Goal: Transaction & Acquisition: Purchase product/service

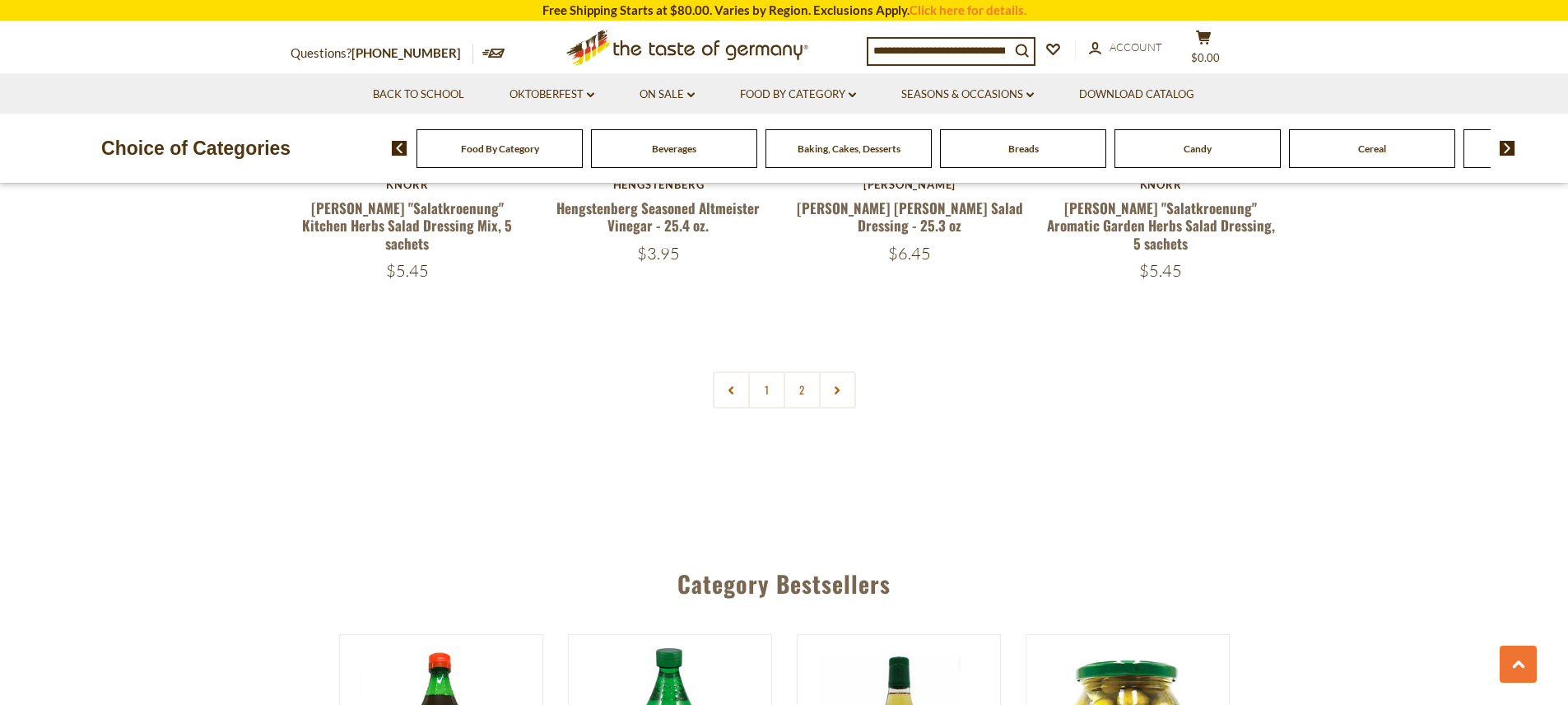
scroll to position [3656, 0]
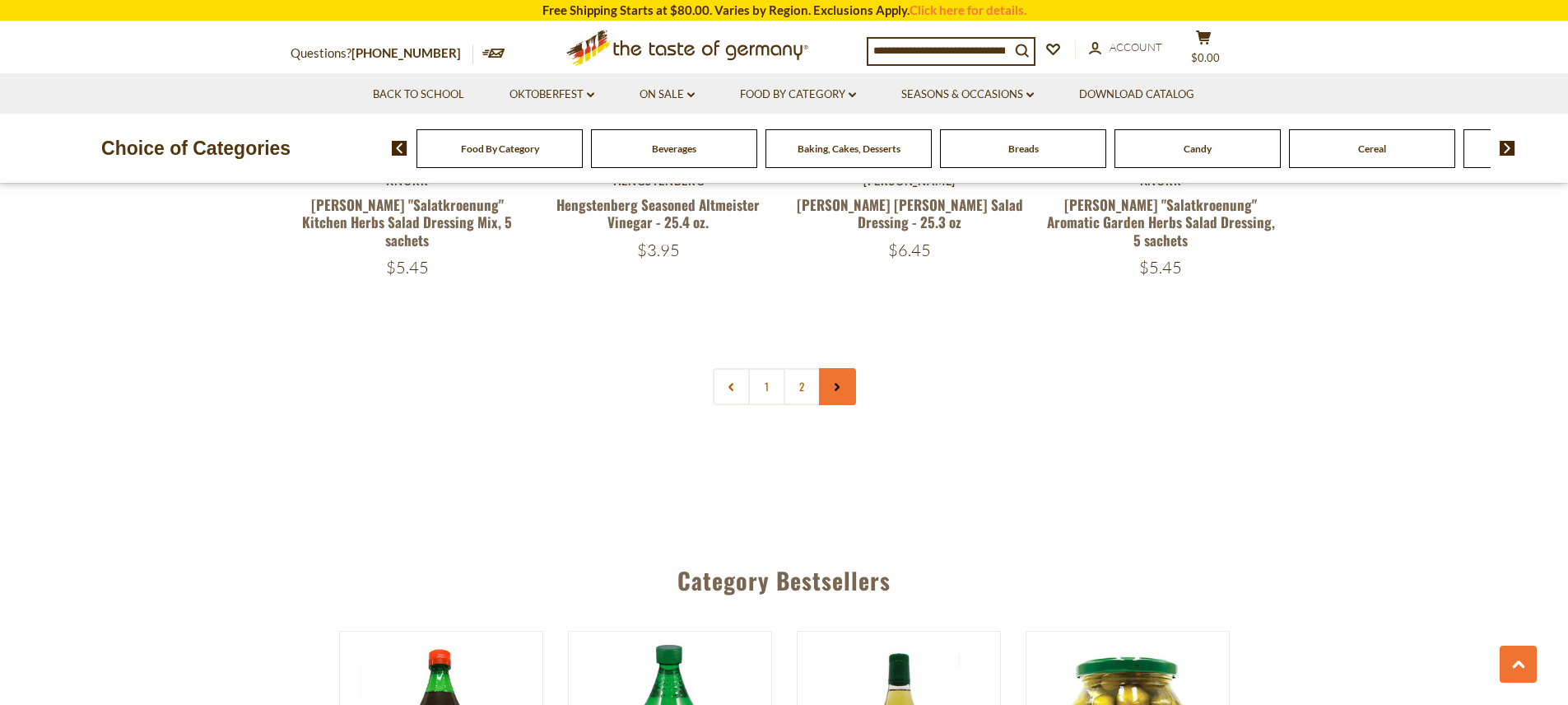
click at [847, 405] on link at bounding box center [838, 387] width 37 height 37
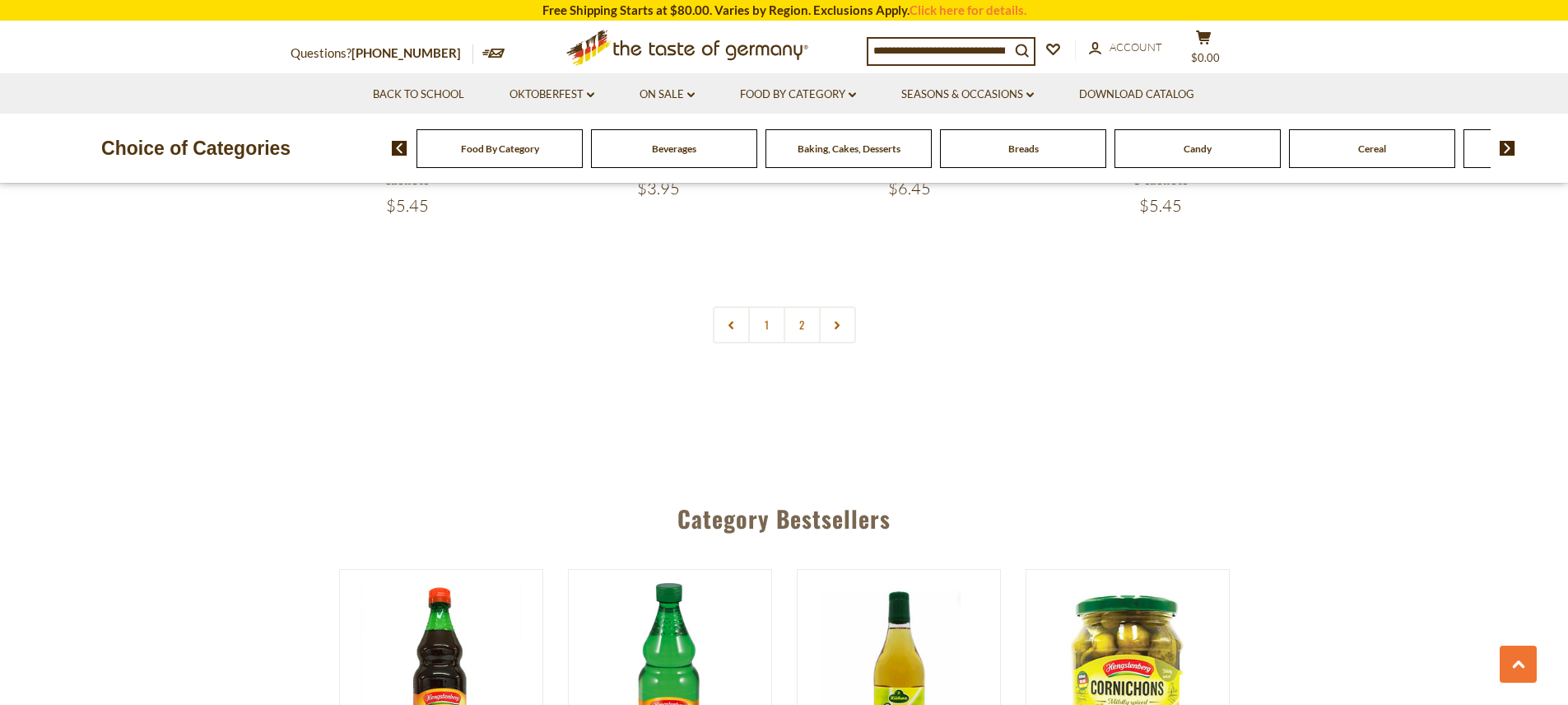
scroll to position [3728, 0]
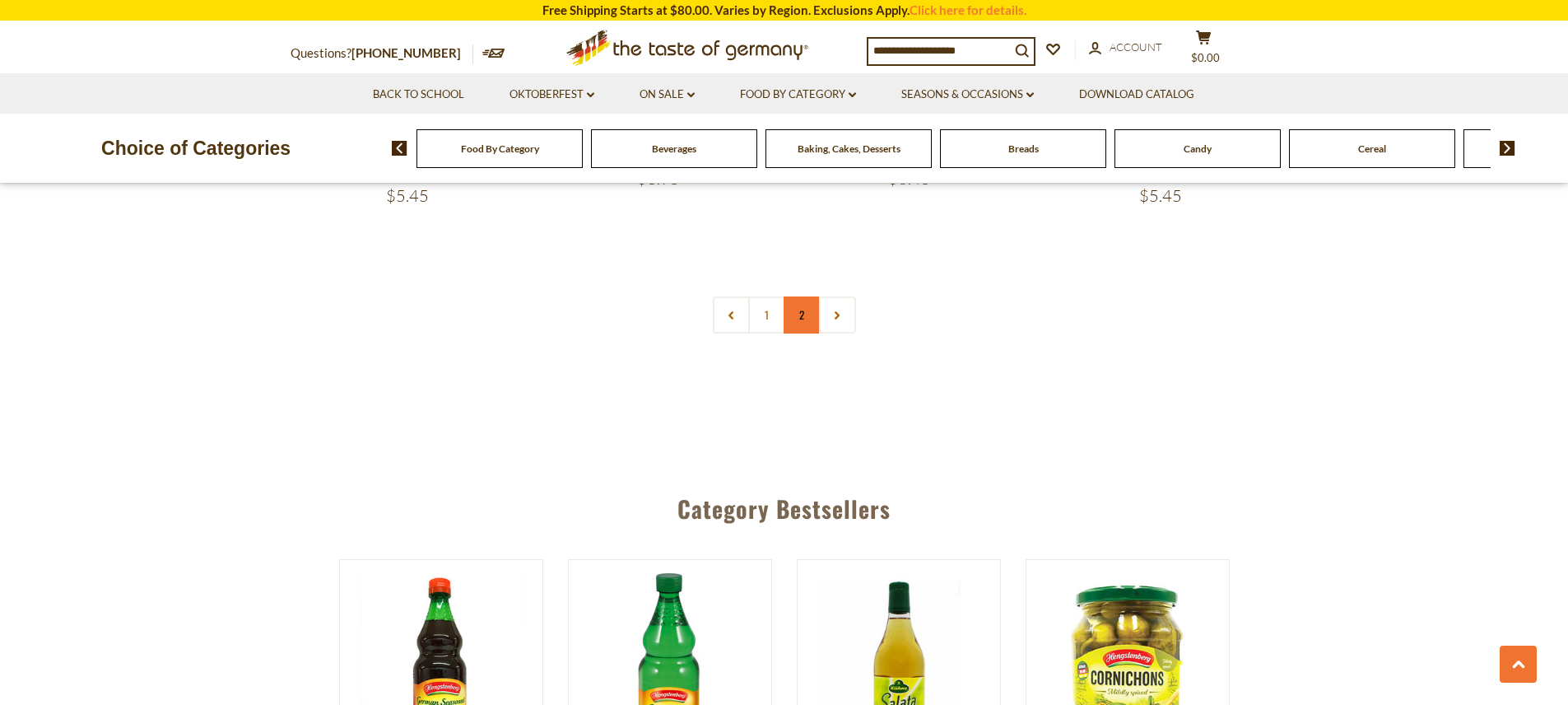
click at [803, 333] on link "2" at bounding box center [802, 315] width 37 height 37
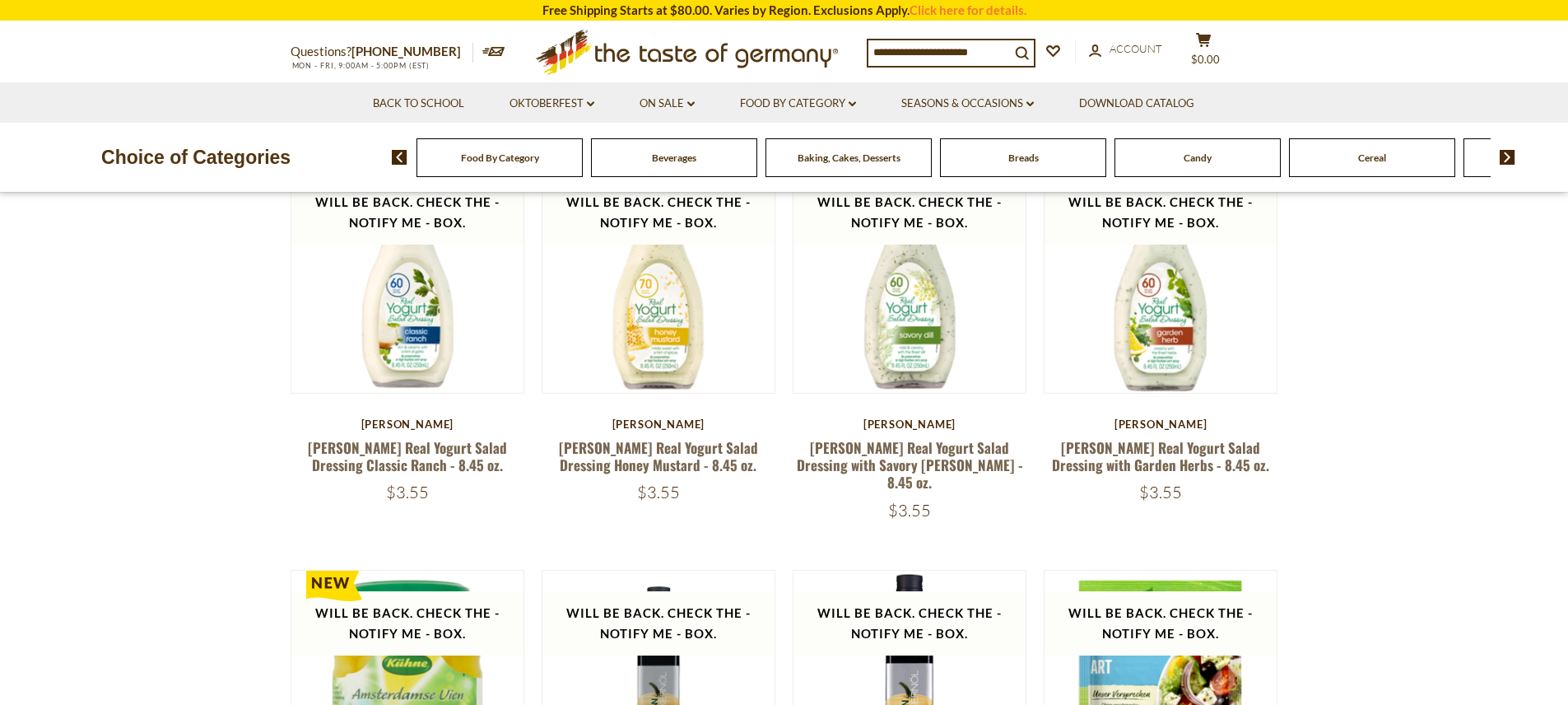
scroll to position [0, 0]
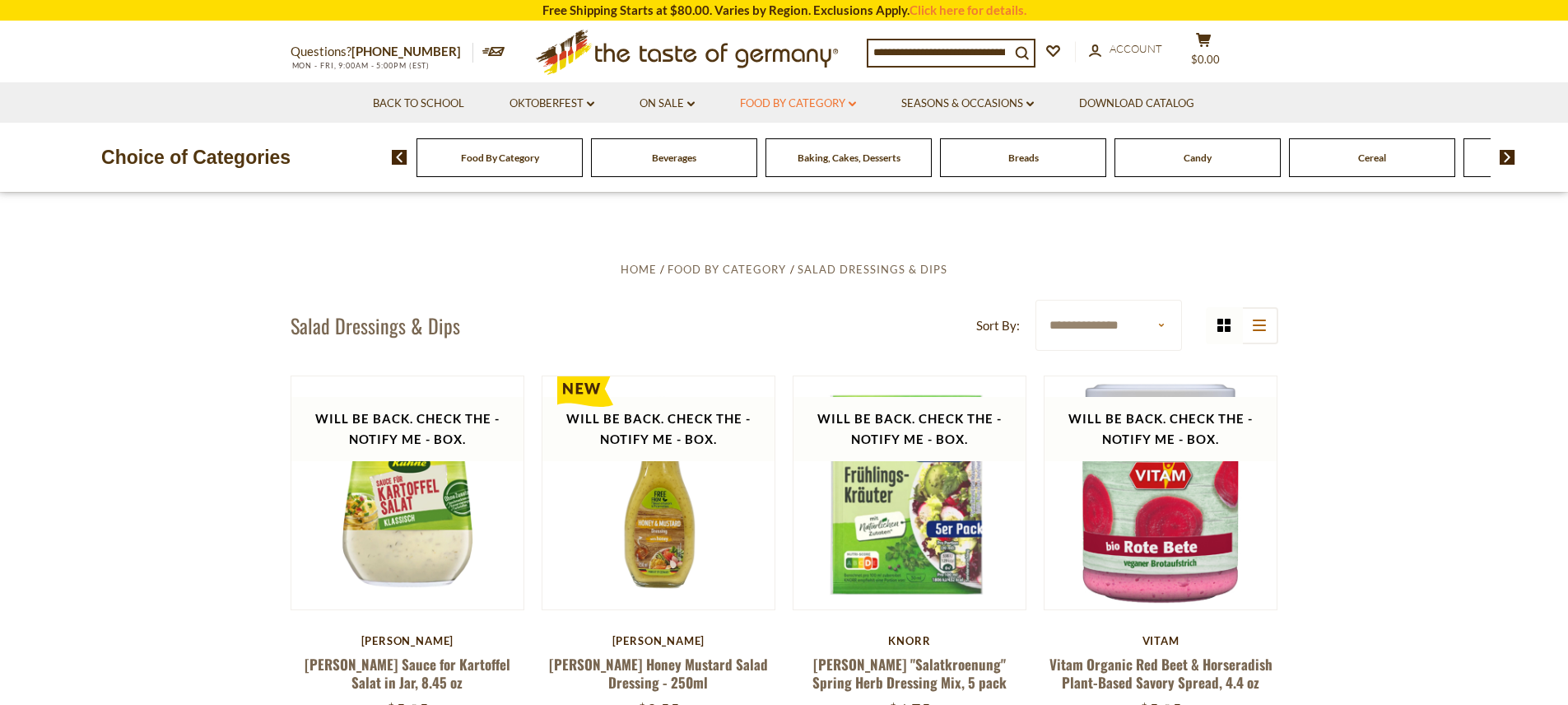
click at [853, 103] on icon at bounding box center [852, 103] width 7 height 5
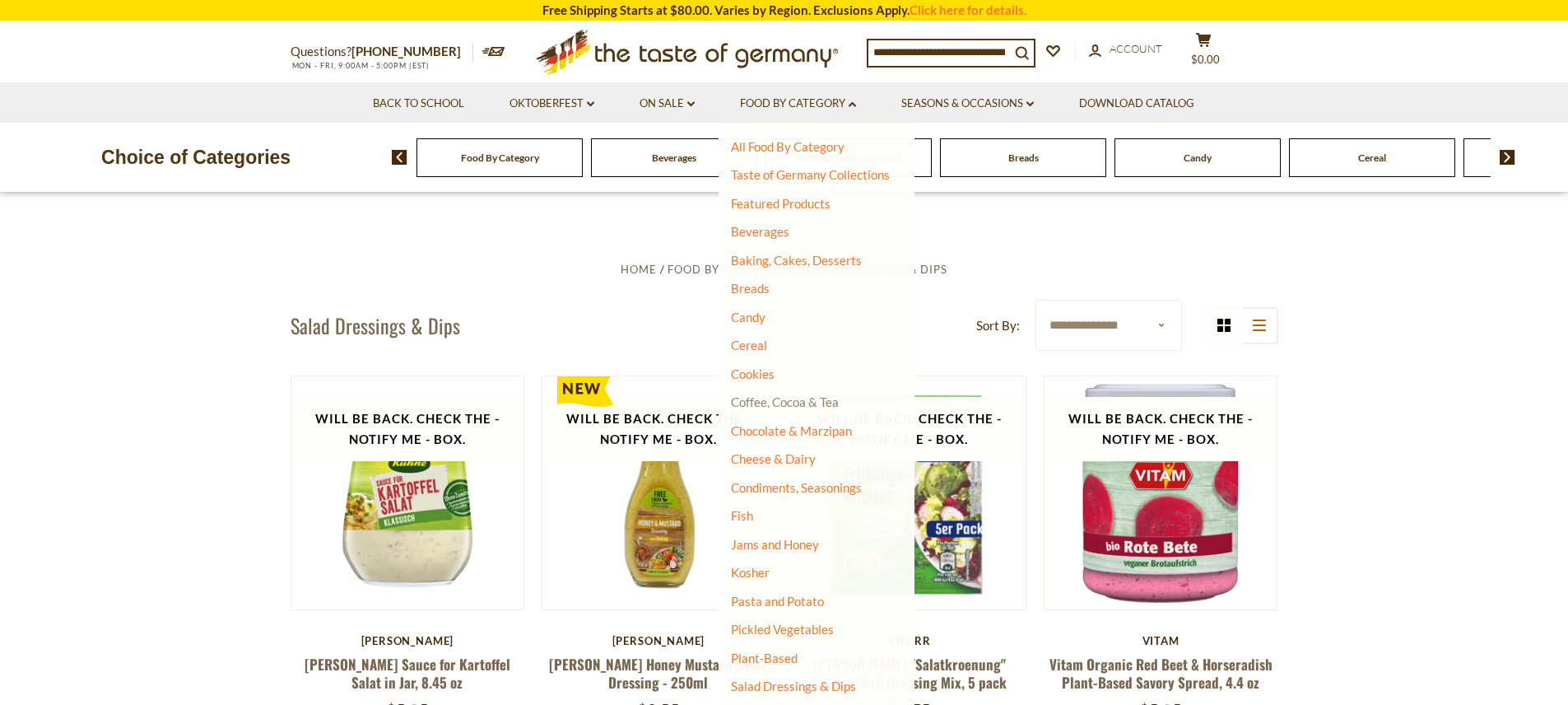
click at [817, 405] on link "Coffee, Cocoa & Tea" at bounding box center [785, 402] width 108 height 15
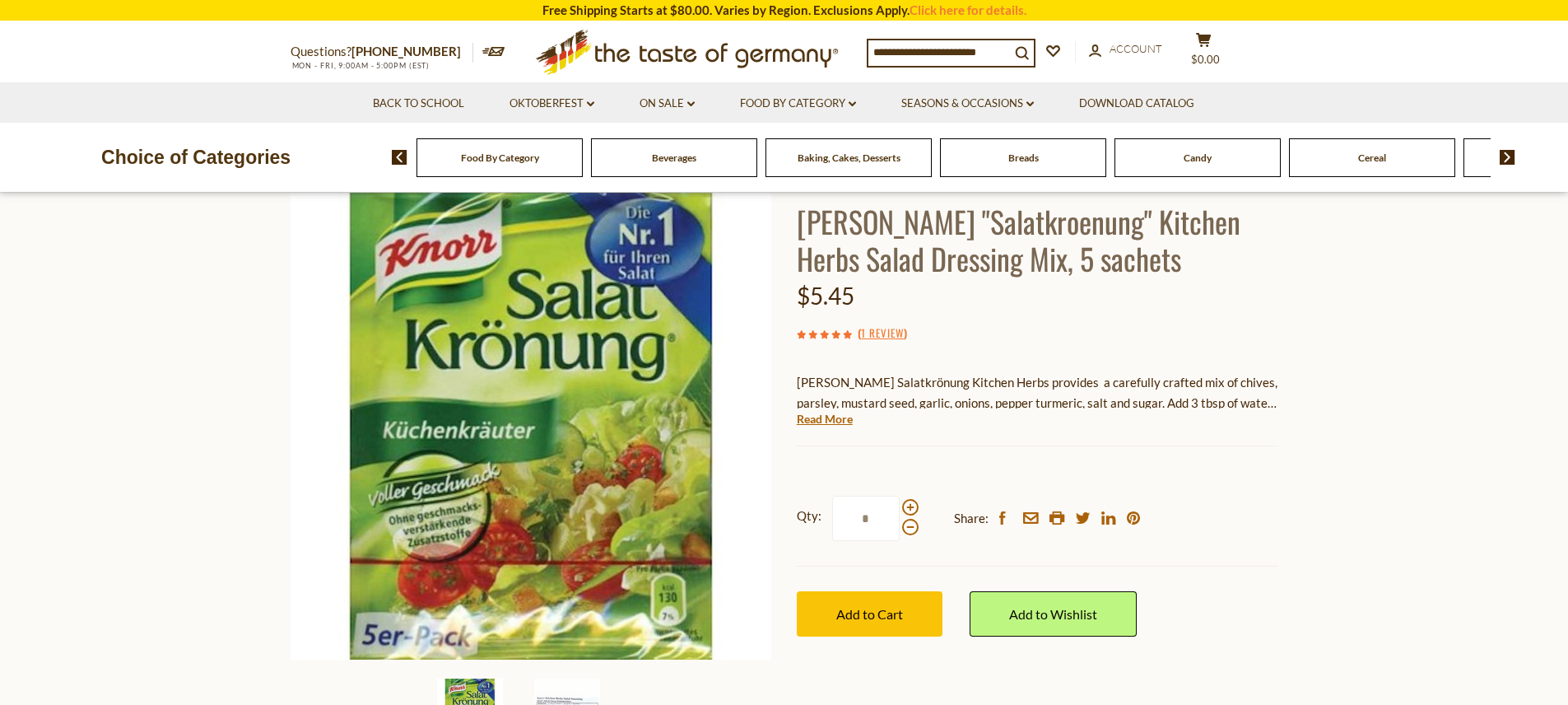
scroll to position [163, 0]
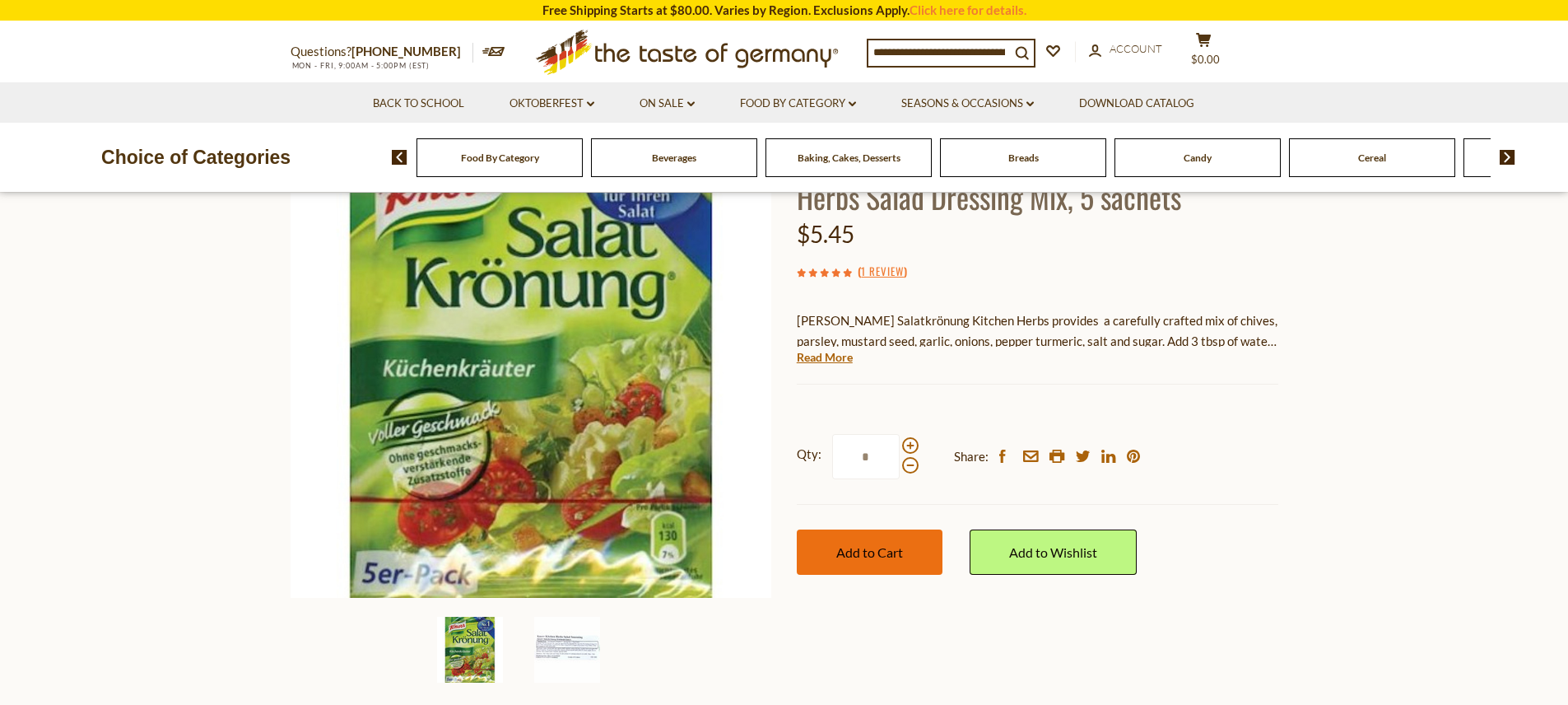
click at [910, 575] on button "Add to Cart" at bounding box center [870, 552] width 146 height 46
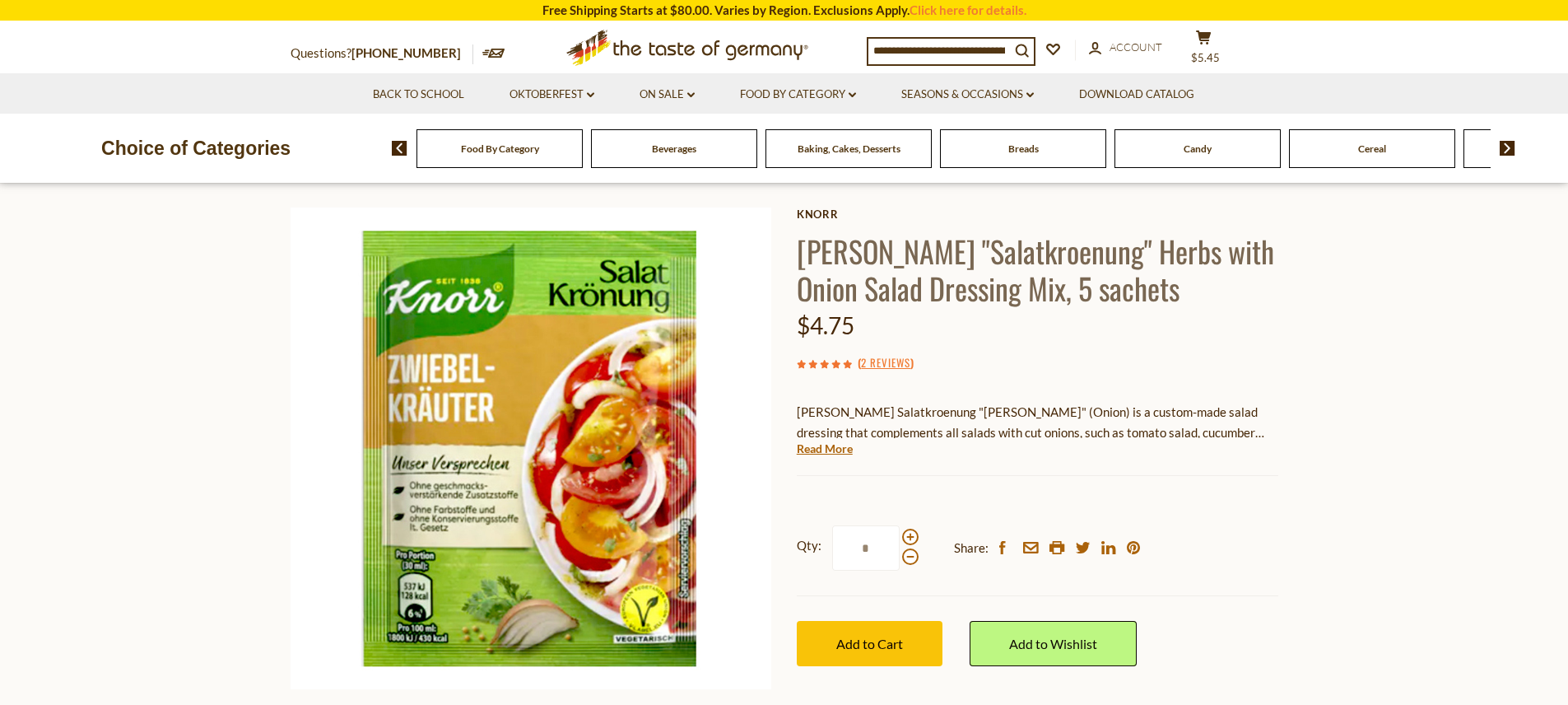
scroll to position [216, 0]
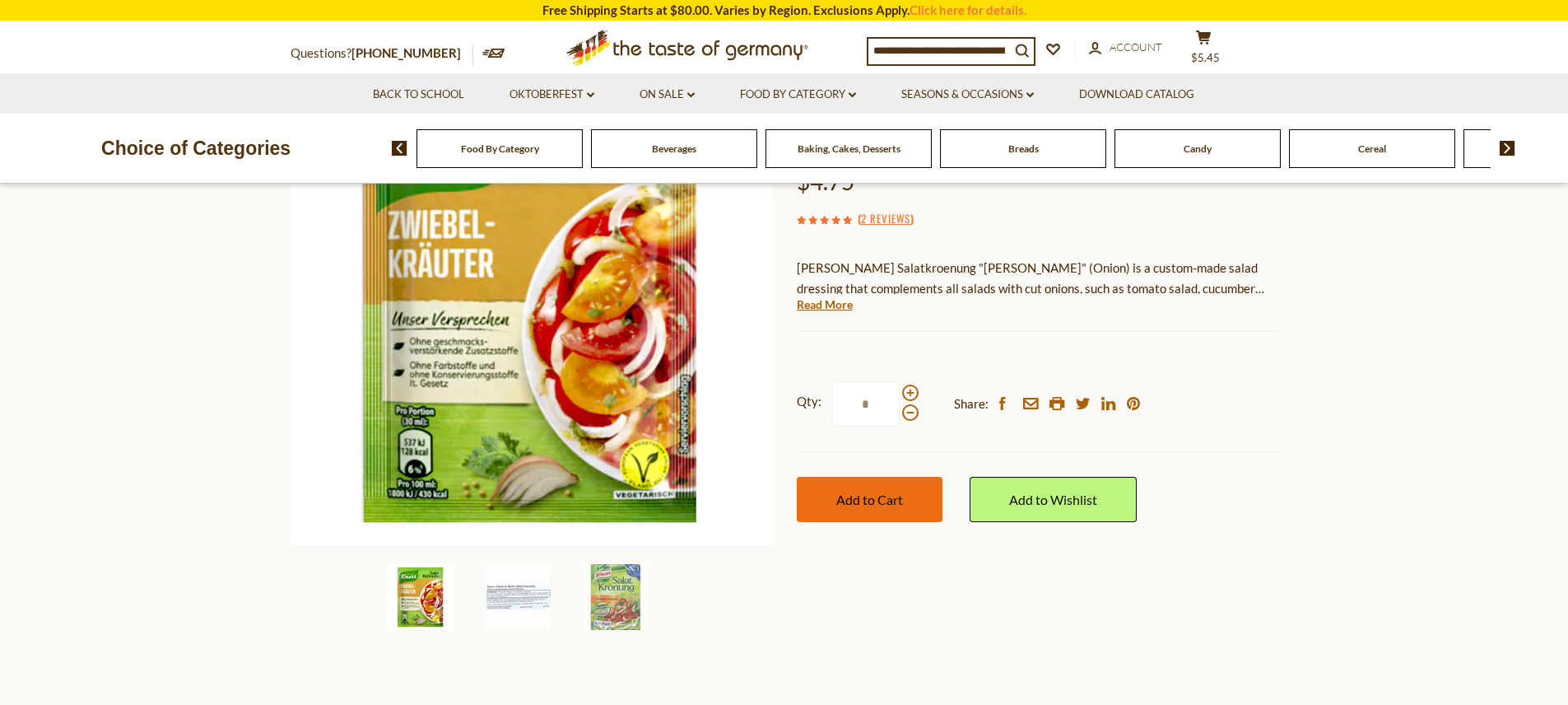
click at [864, 507] on span "Add to Cart" at bounding box center [870, 499] width 67 height 16
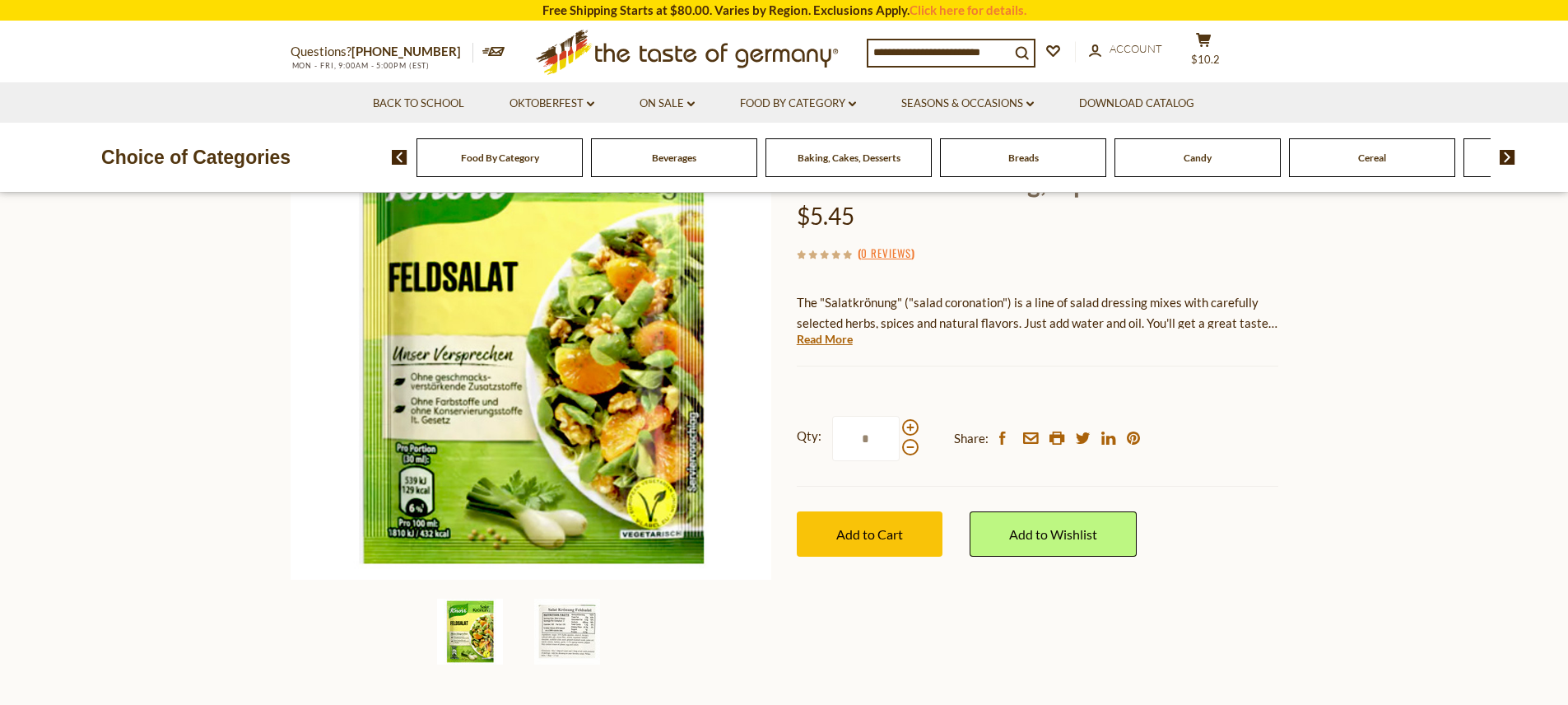
scroll to position [208, 0]
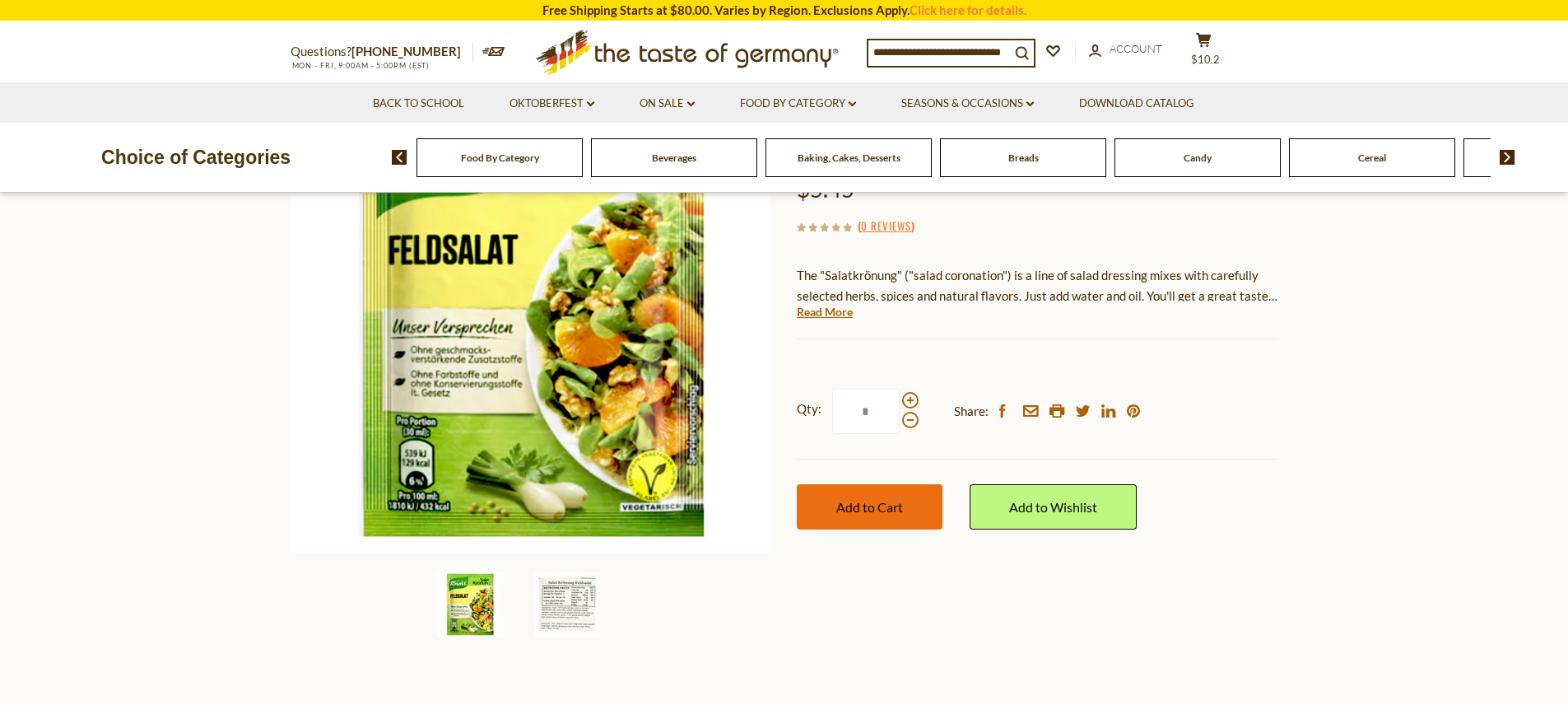
click at [893, 514] on span "Add to Cart" at bounding box center [870, 506] width 67 height 16
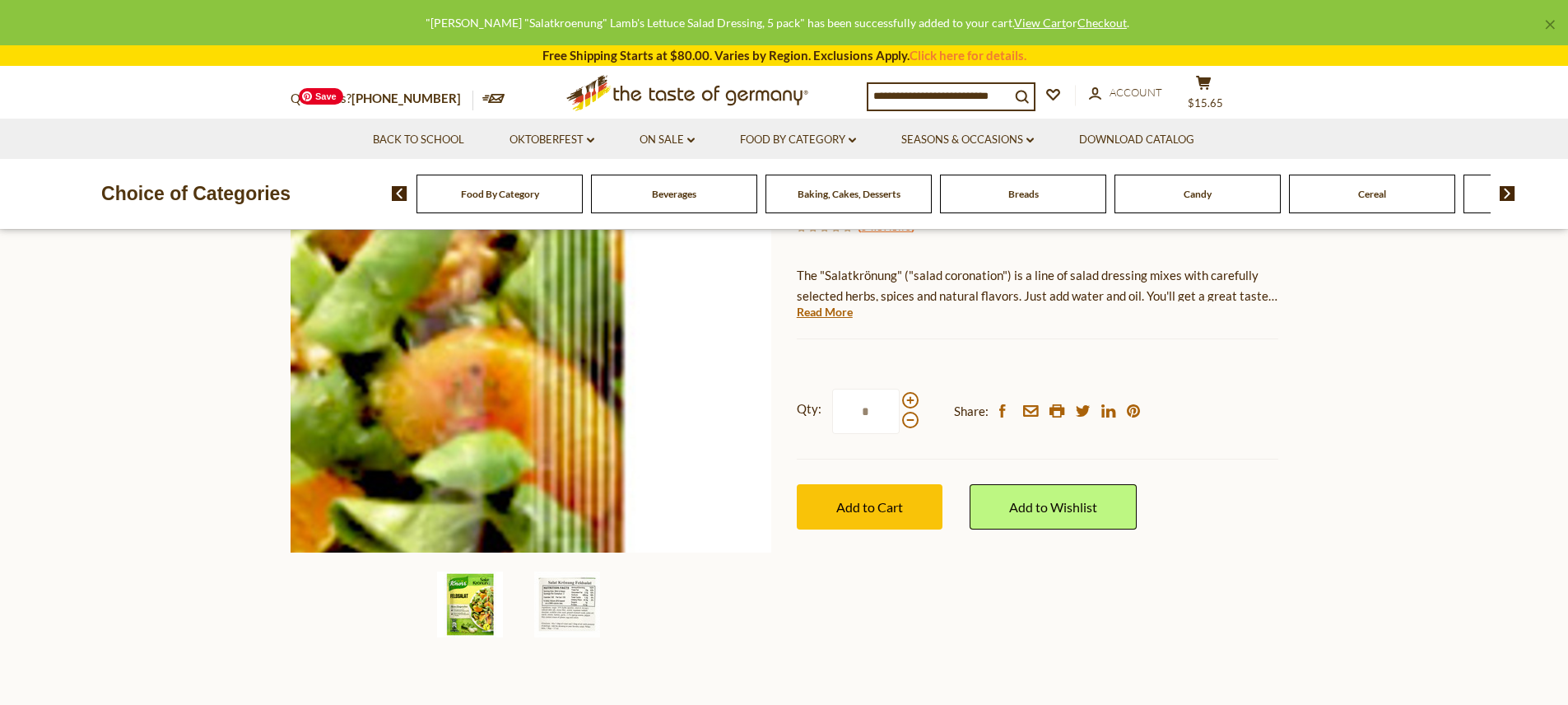
scroll to position [0, 0]
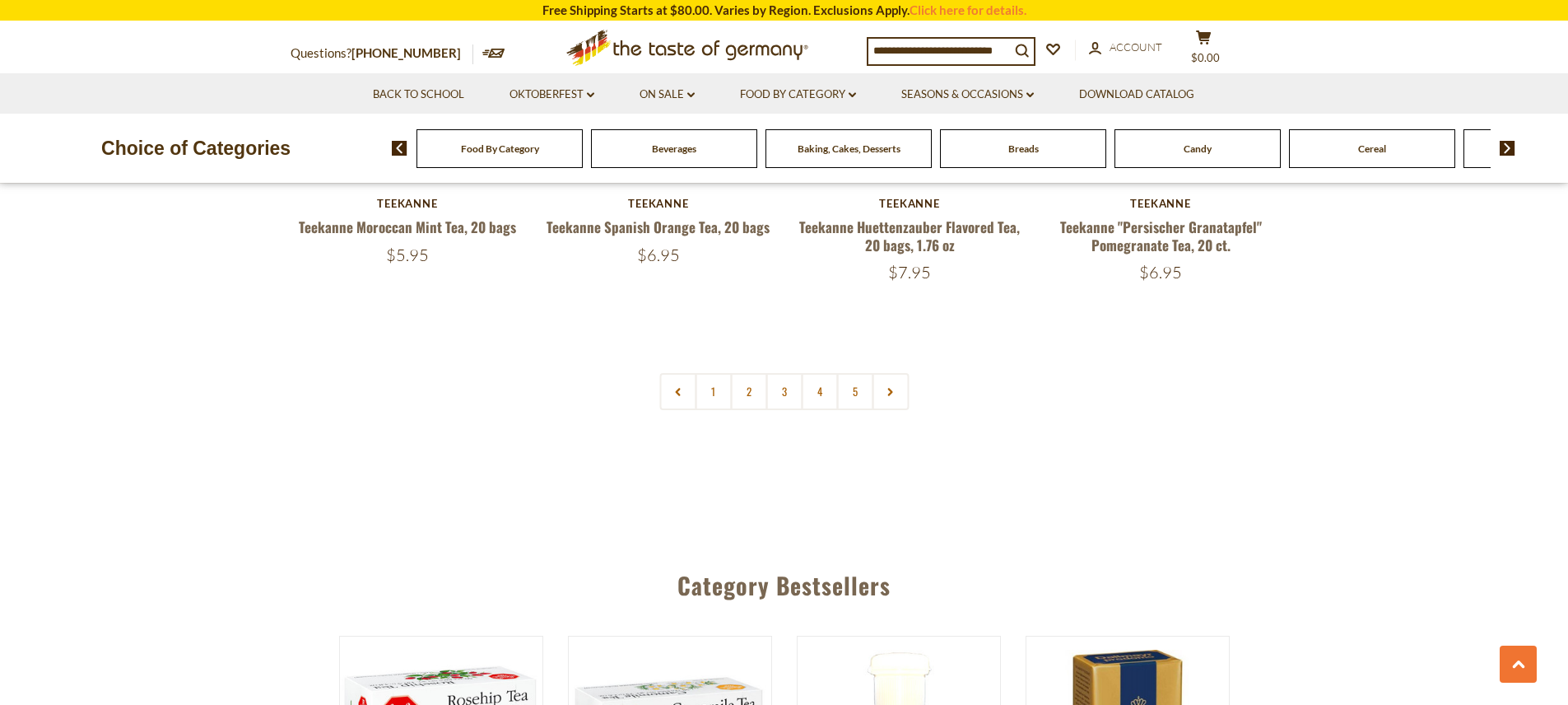
scroll to position [4081, 0]
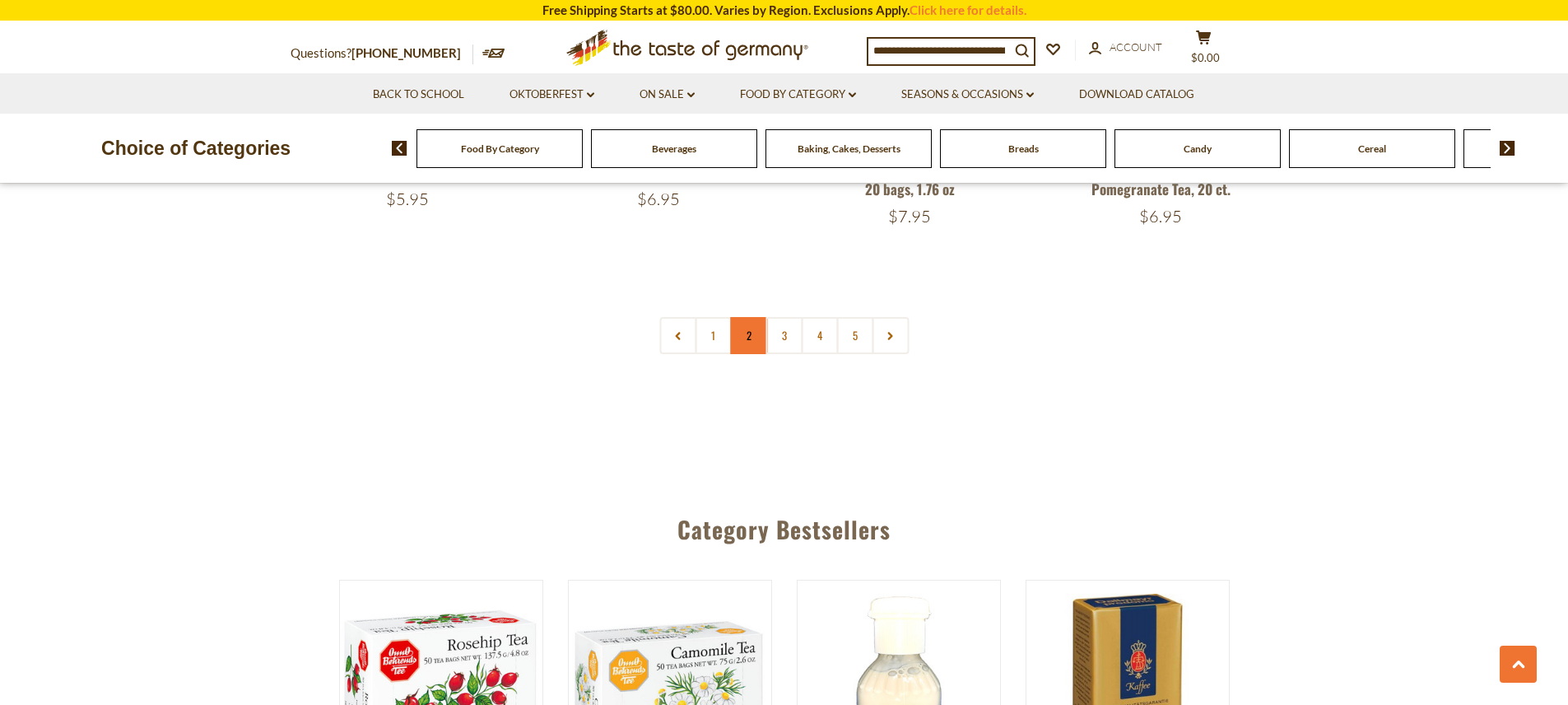
click at [752, 354] on link "2" at bounding box center [749, 336] width 37 height 37
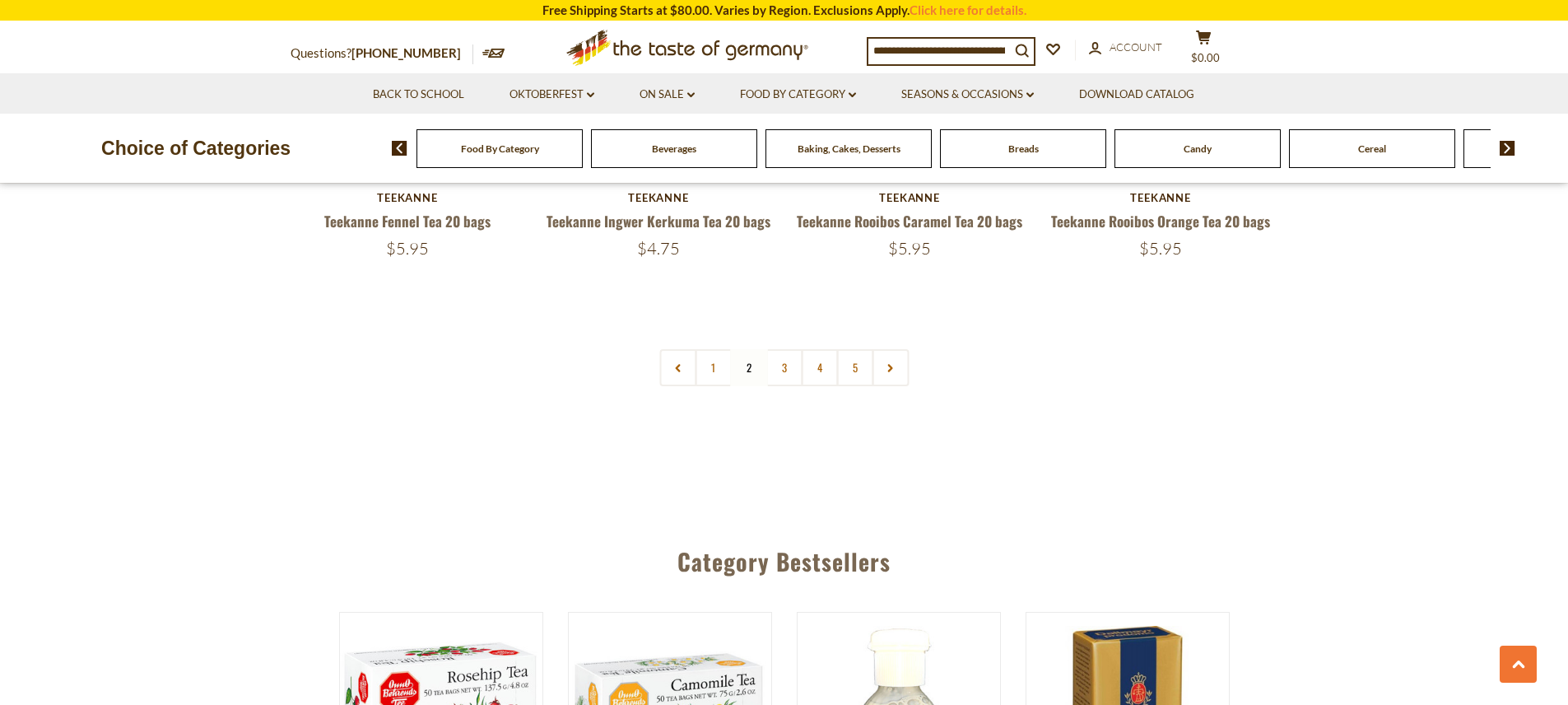
scroll to position [4026, 0]
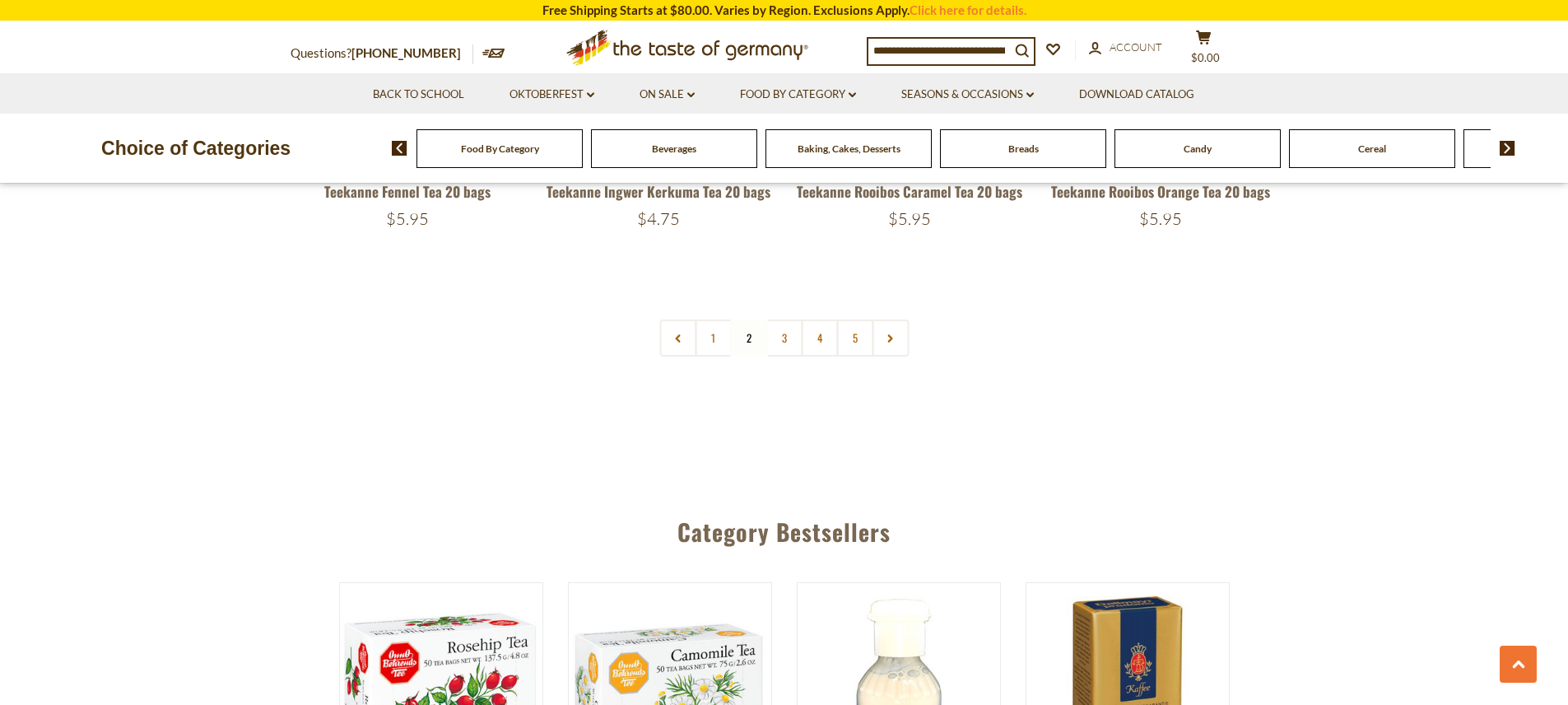
click at [790, 356] on link "3" at bounding box center [784, 338] width 37 height 37
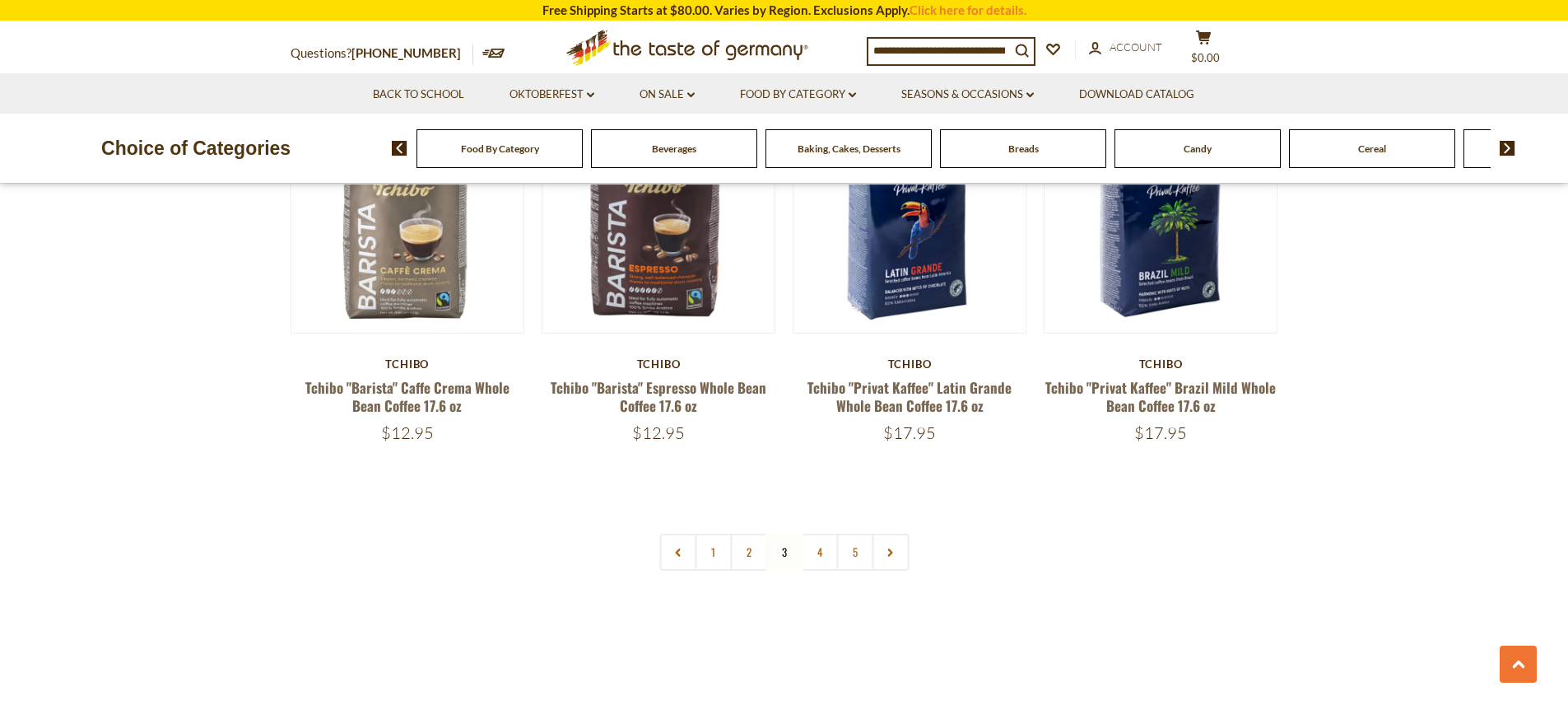
scroll to position [3894, 0]
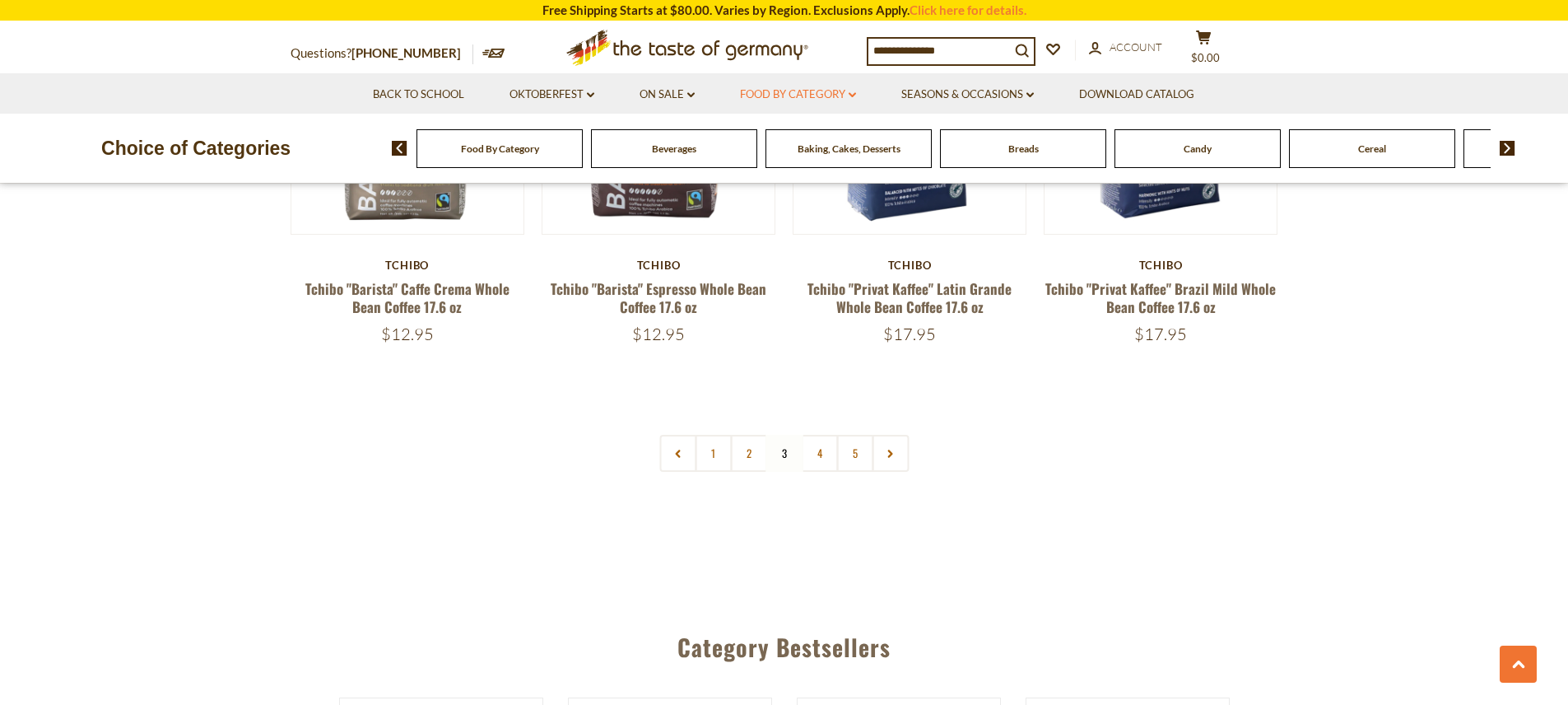
click at [852, 95] on icon at bounding box center [852, 94] width 7 height 5
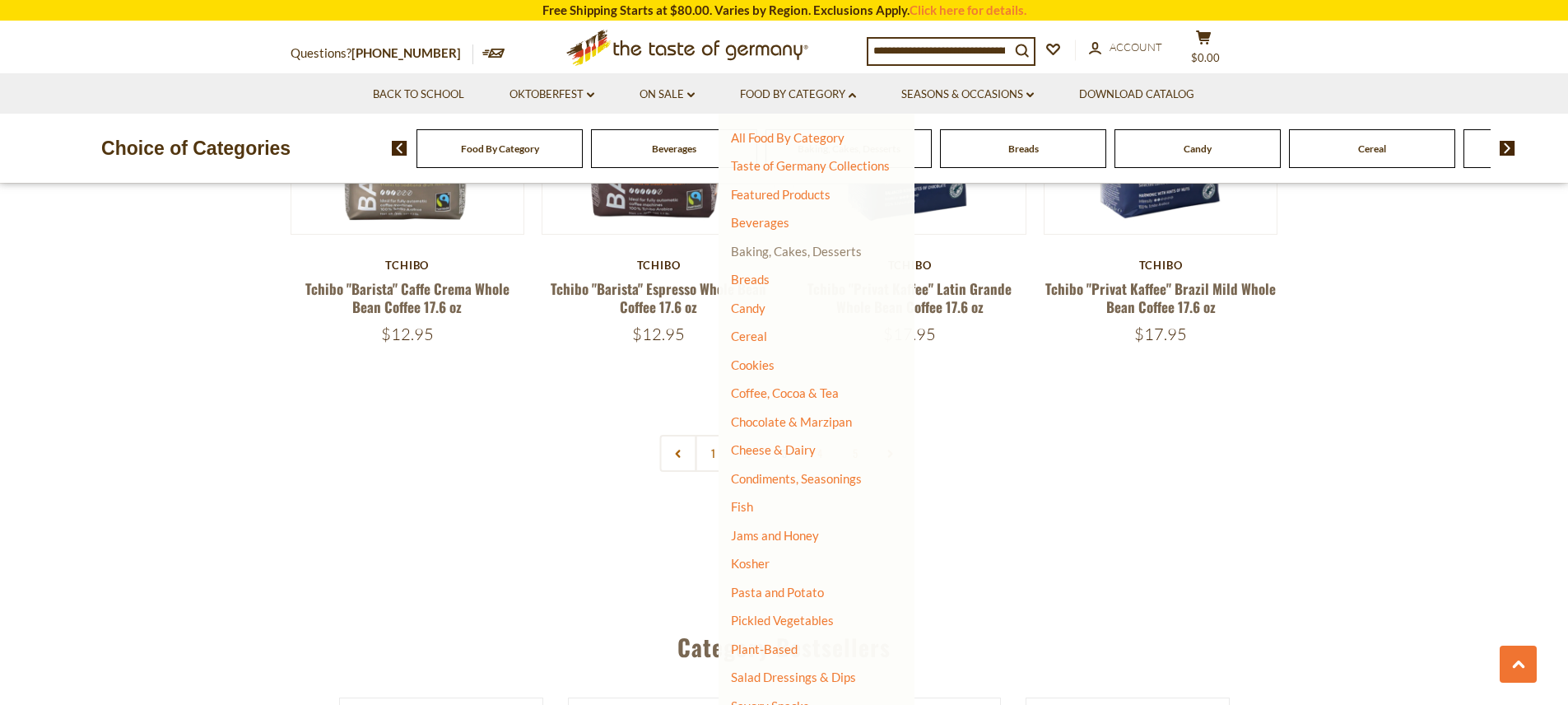
click at [770, 254] on link "Baking, Cakes, Desserts" at bounding box center [796, 251] width 131 height 15
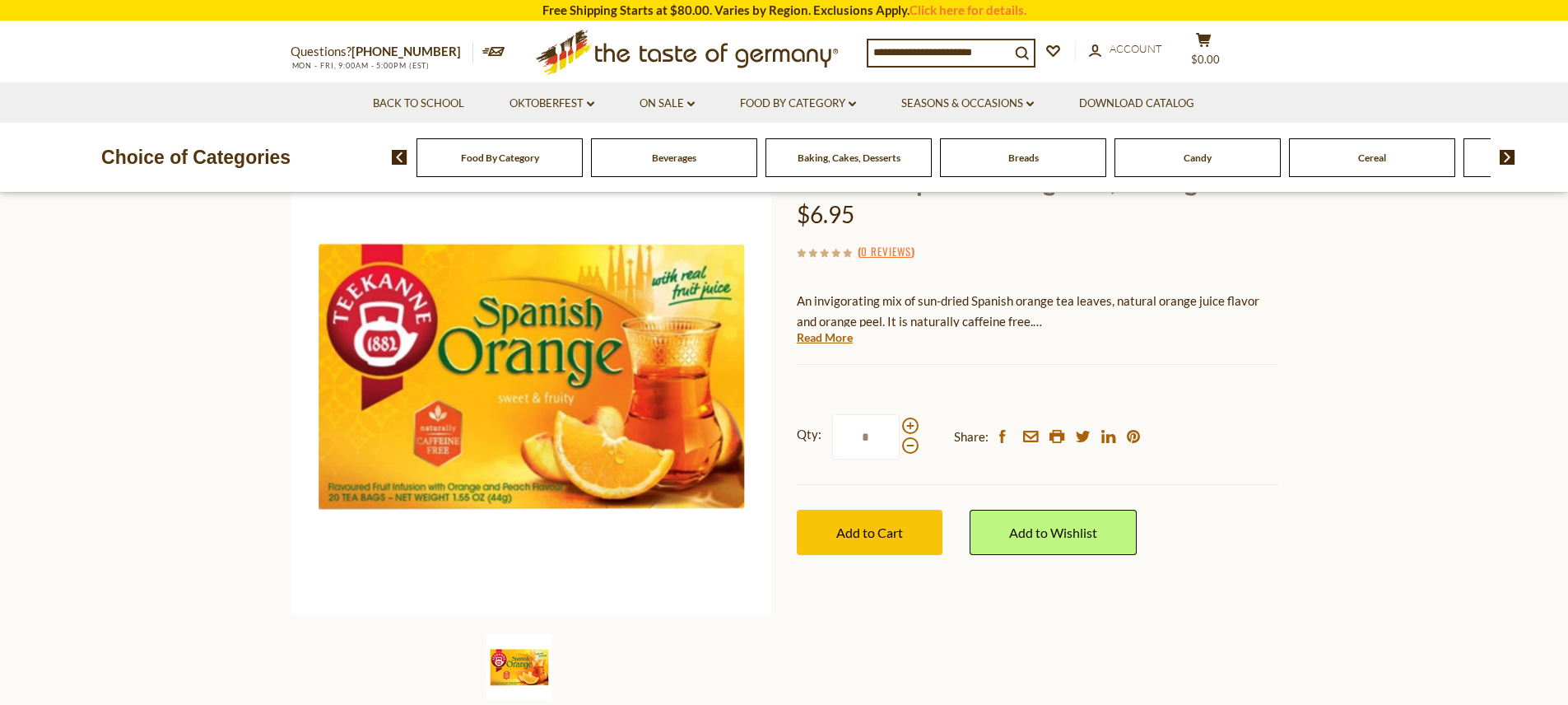
scroll to position [193, 0]
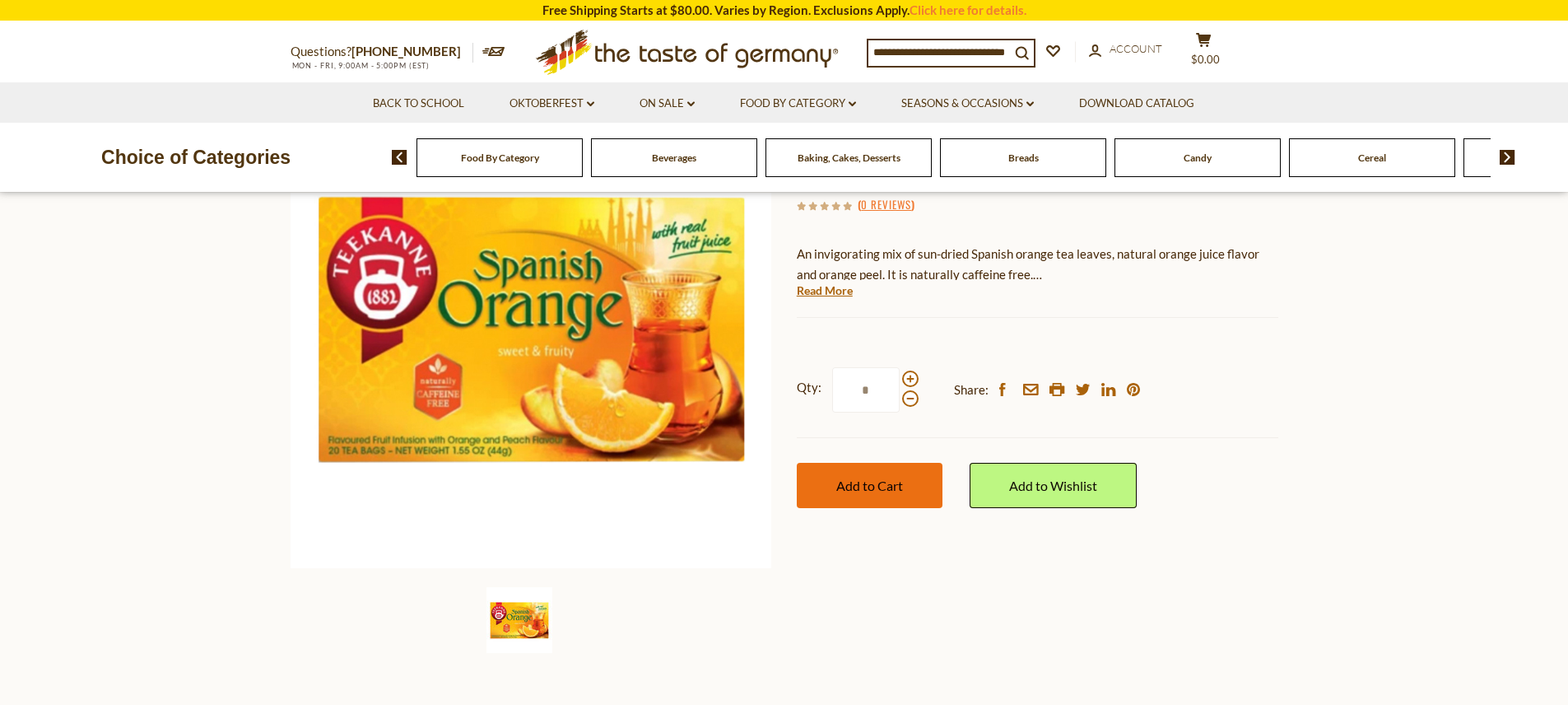
click at [875, 493] on span "Add to Cart" at bounding box center [870, 485] width 67 height 16
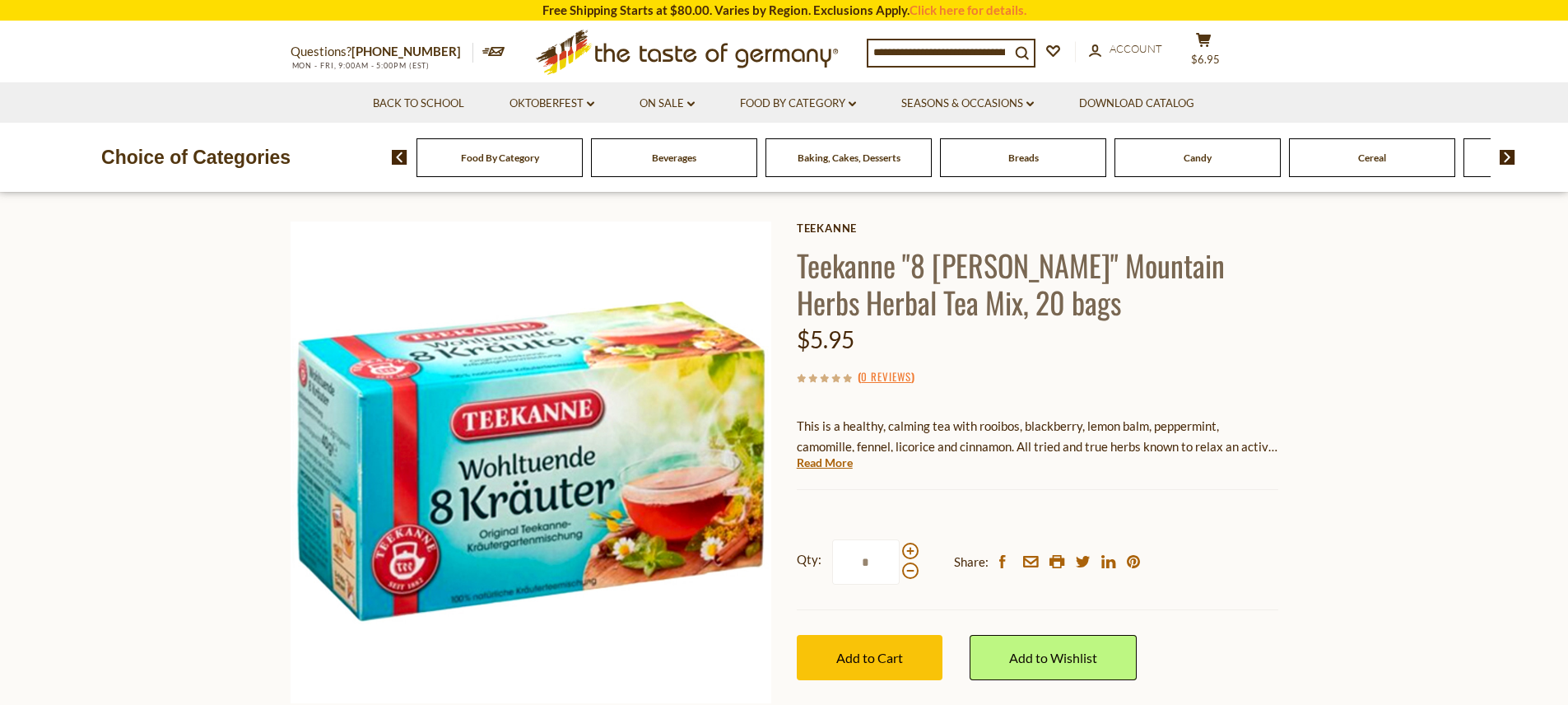
scroll to position [64, 0]
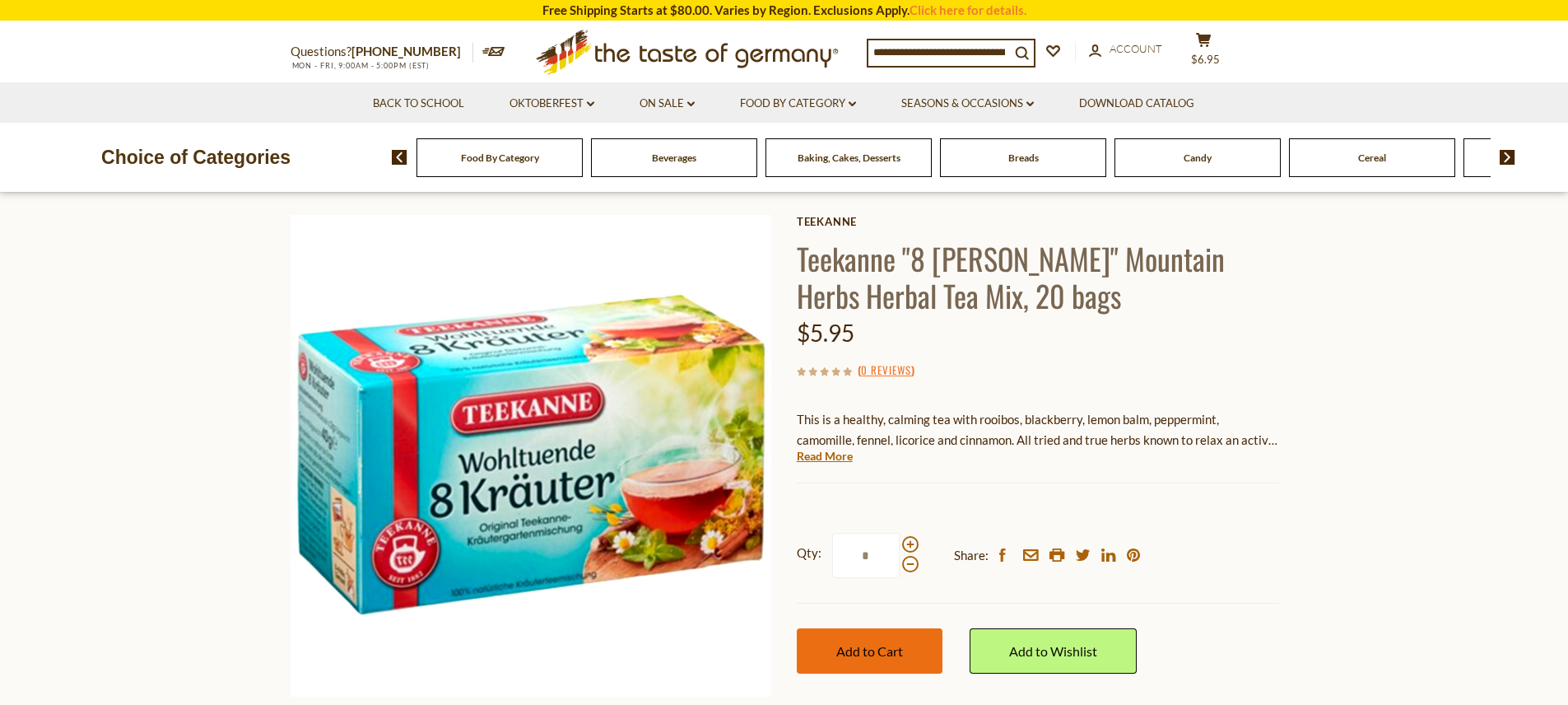
click at [902, 658] on span "Add to Cart" at bounding box center [870, 650] width 67 height 16
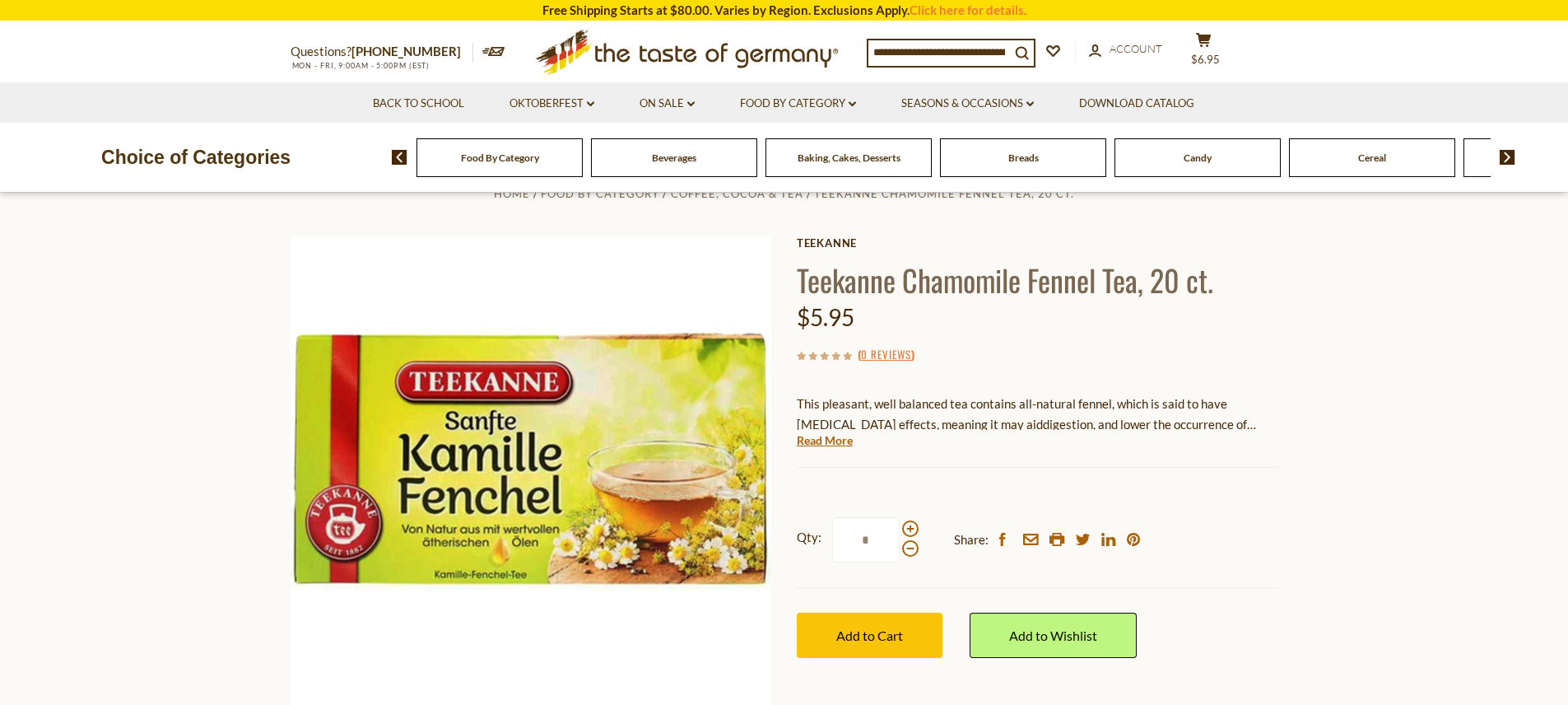
scroll to position [60, 0]
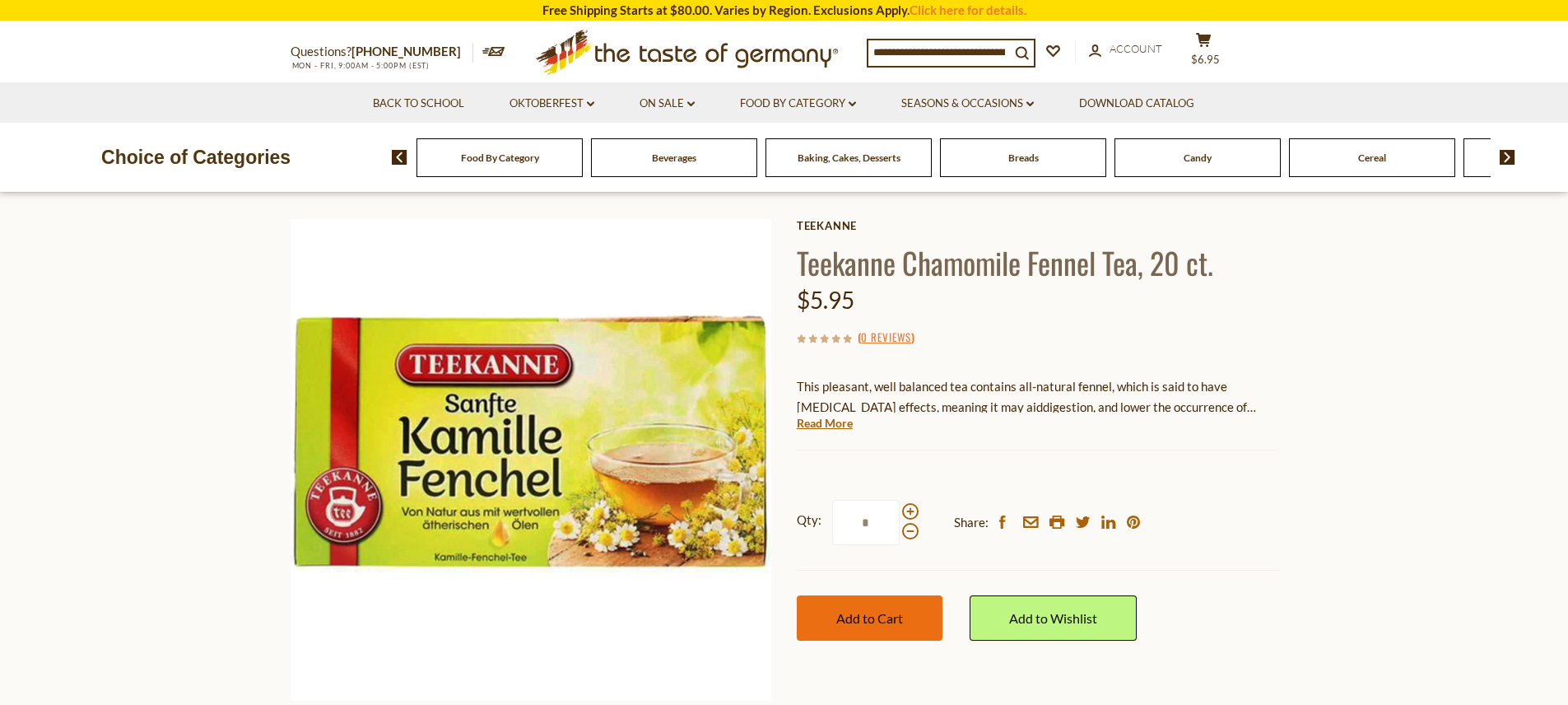
click at [881, 626] on span "Add to Cart" at bounding box center [870, 618] width 67 height 16
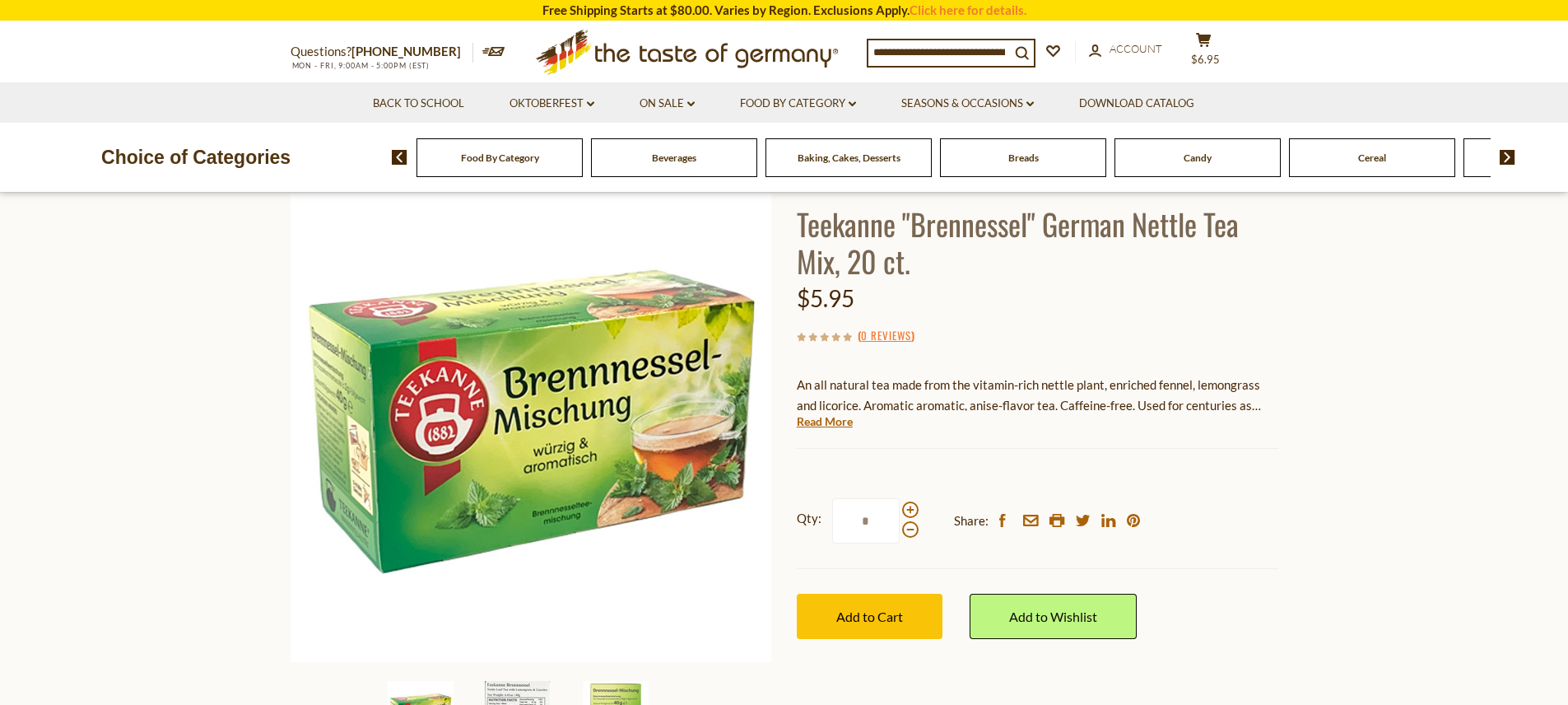
scroll to position [102, 0]
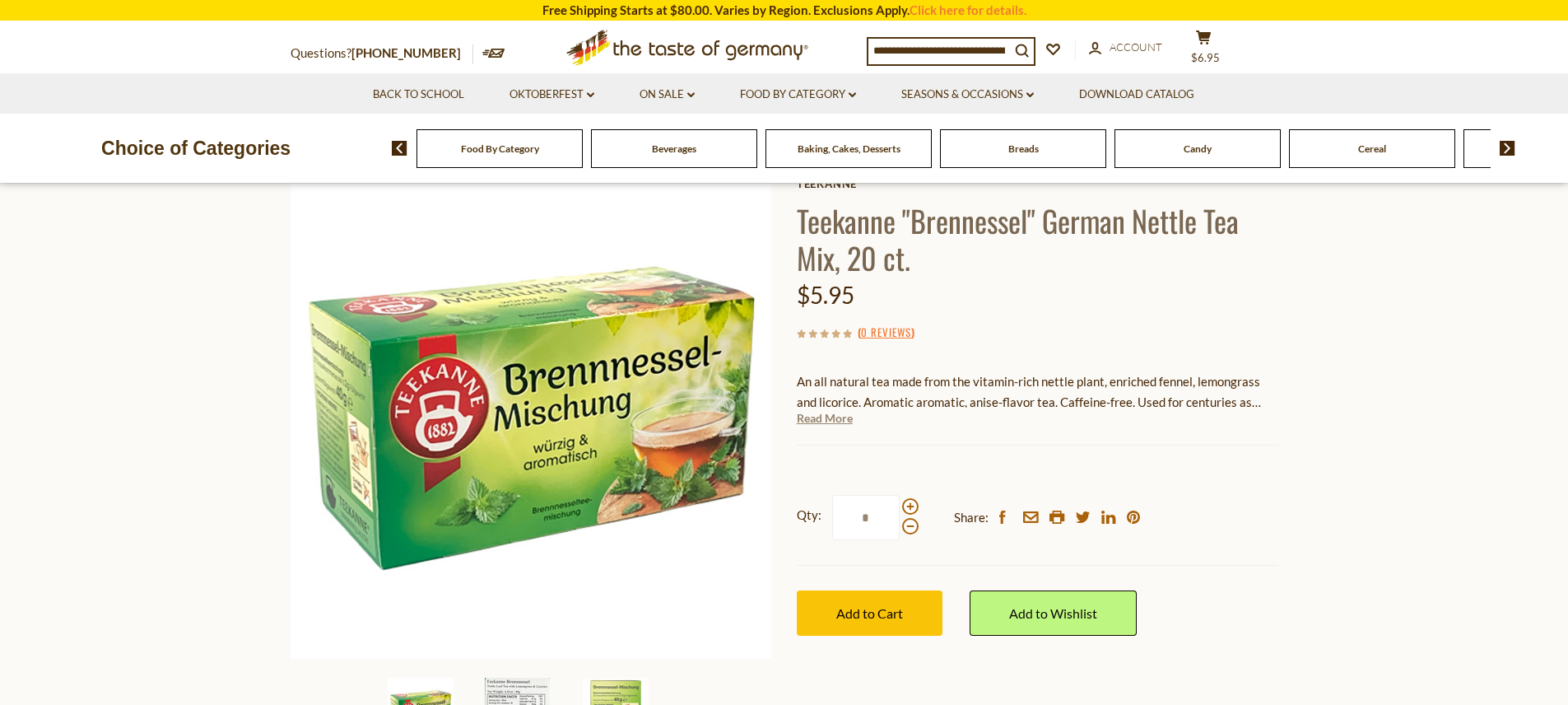
click at [821, 426] on link "Read More" at bounding box center [825, 419] width 56 height 17
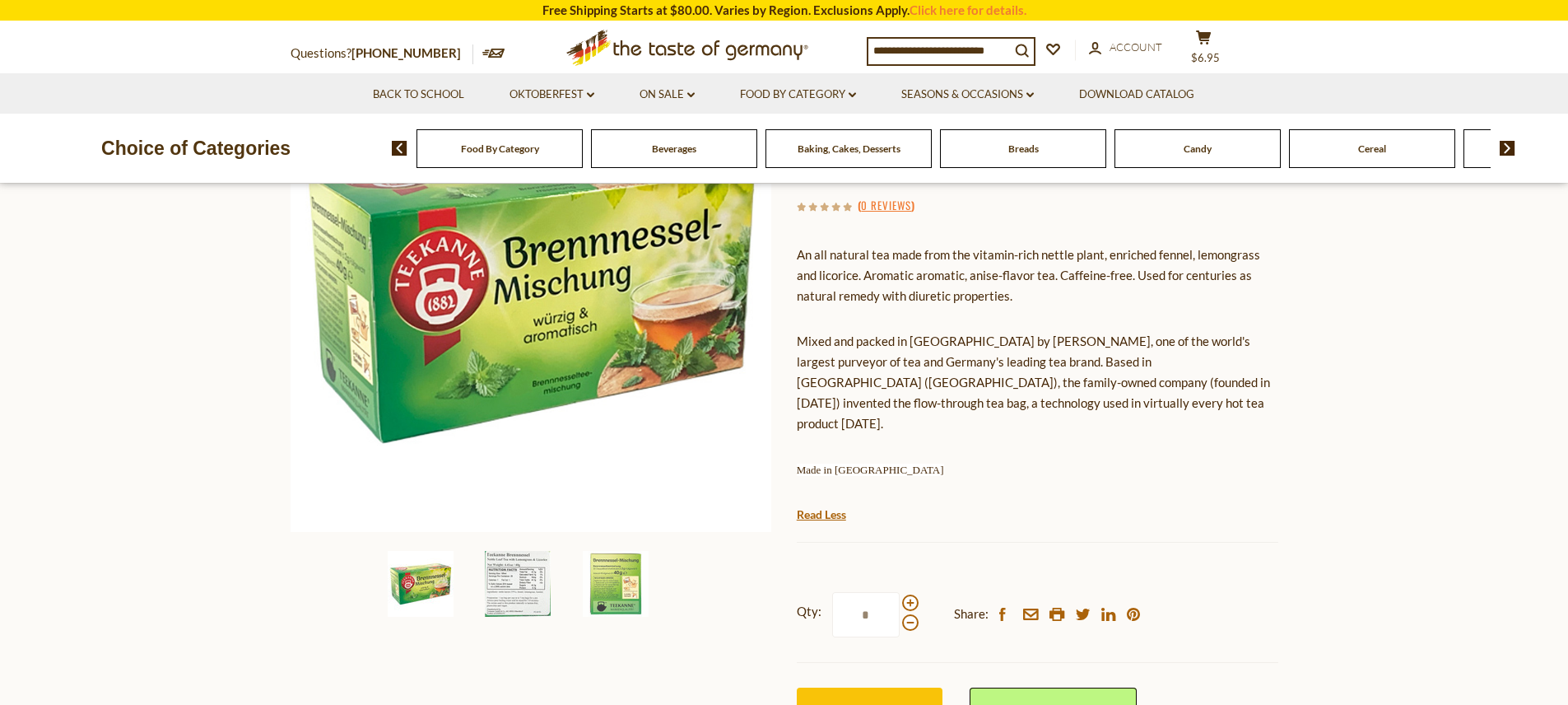
scroll to position [280, 0]
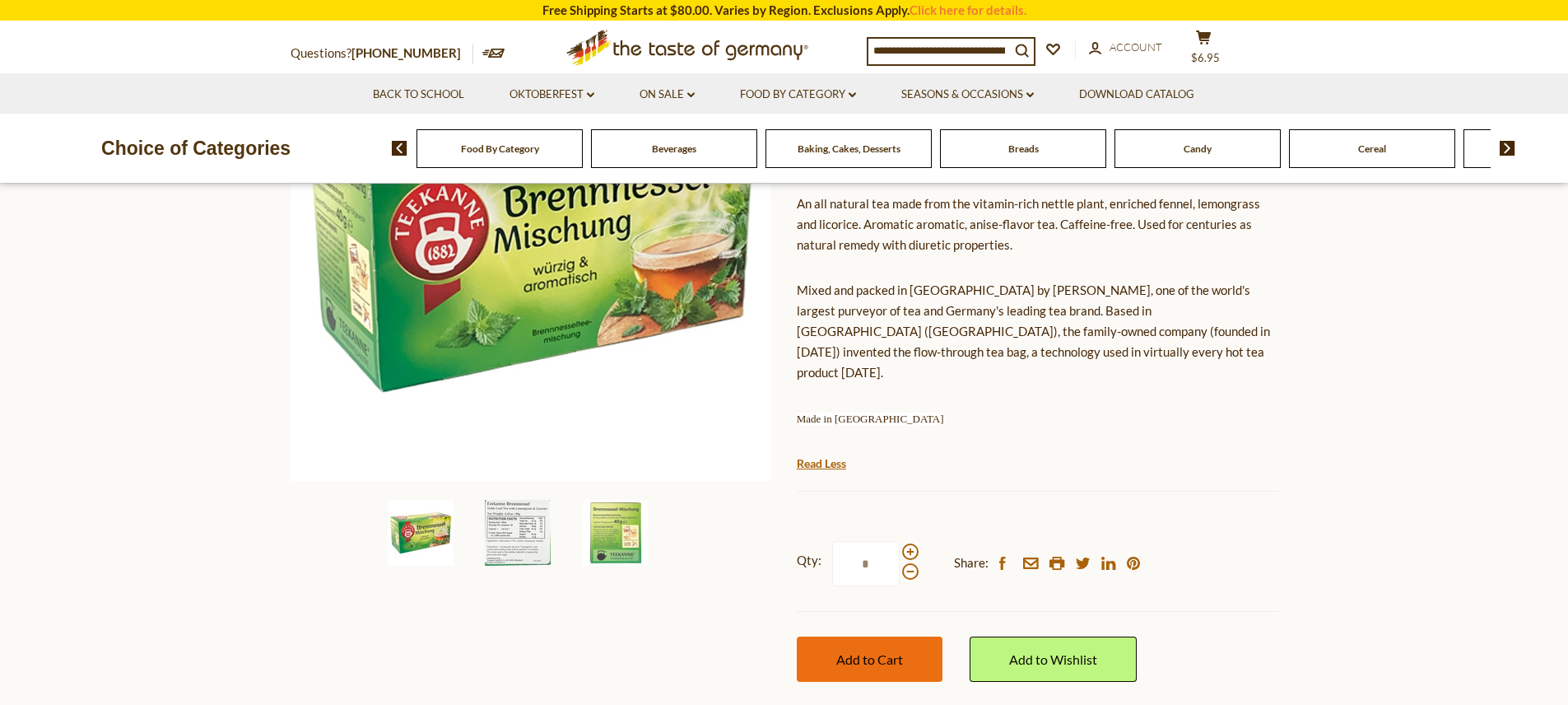
click at [901, 667] on span "Add to Cart" at bounding box center [870, 658] width 67 height 16
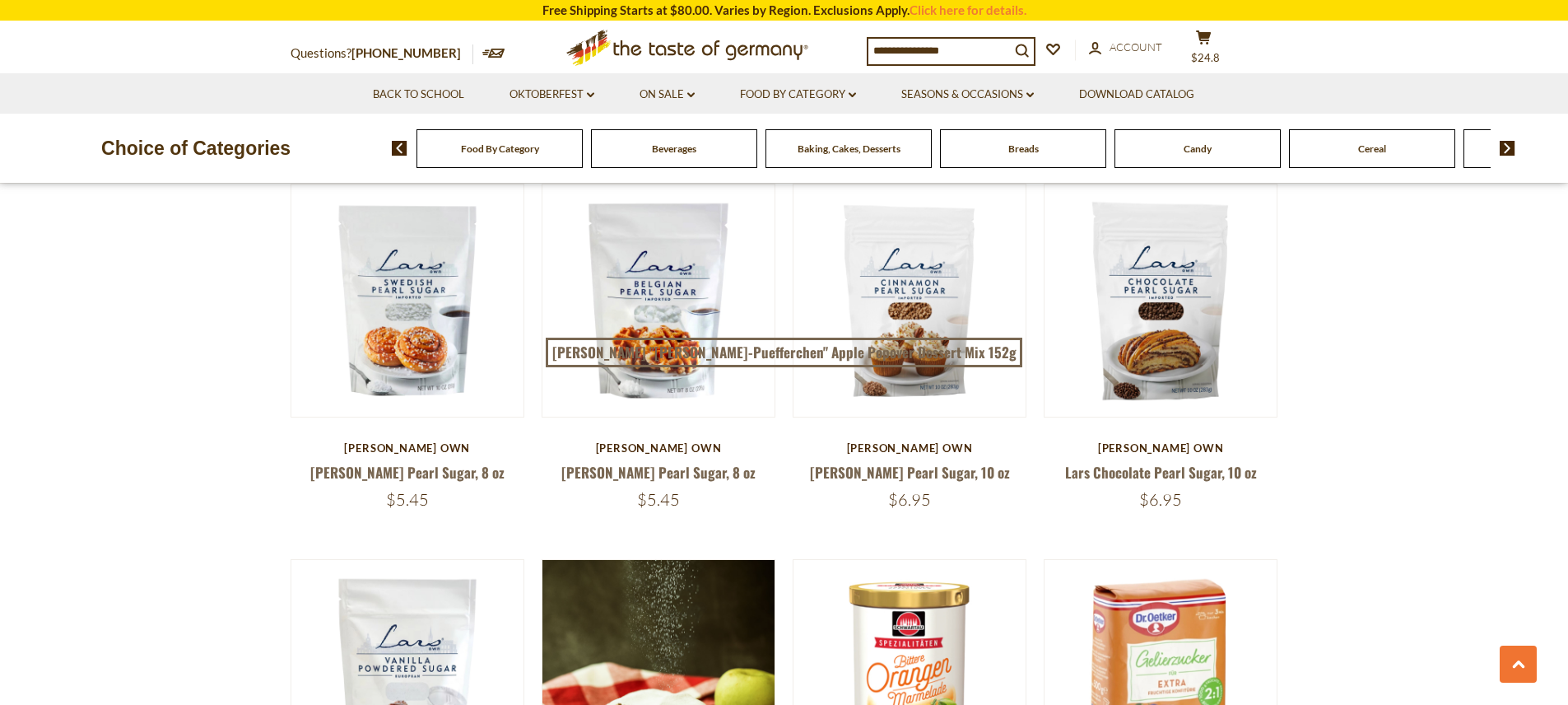
scroll to position [3333, 0]
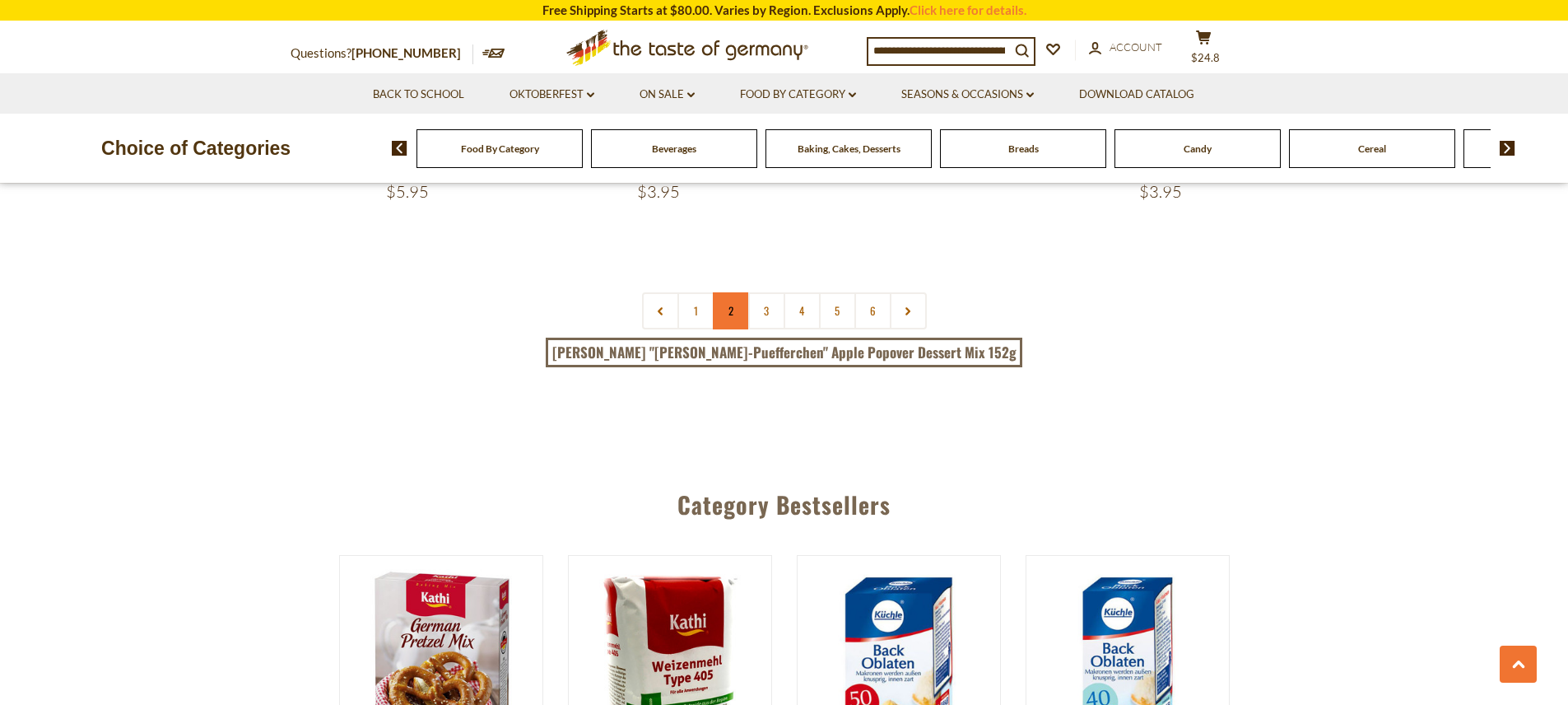
click at [729, 329] on link "2" at bounding box center [731, 311] width 37 height 37
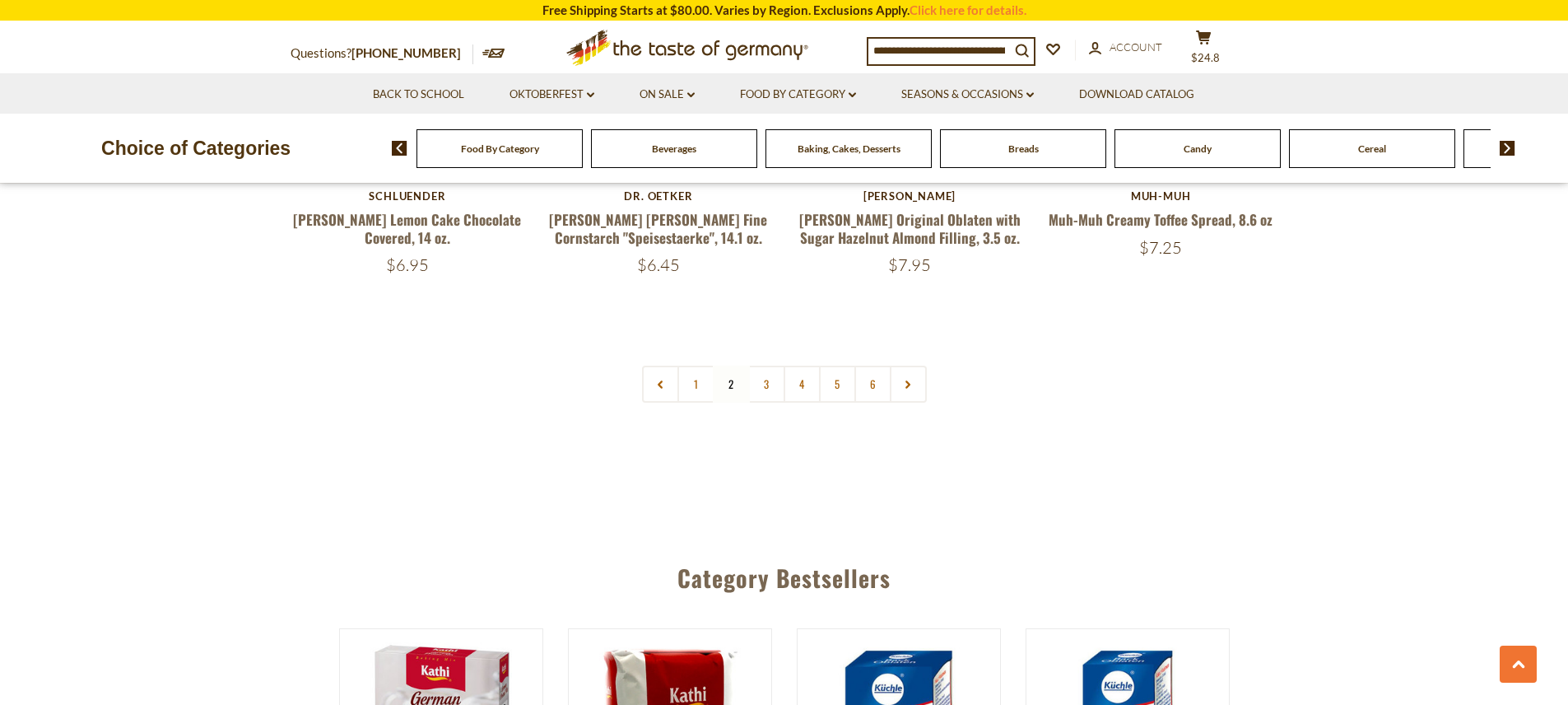
scroll to position [4037, 0]
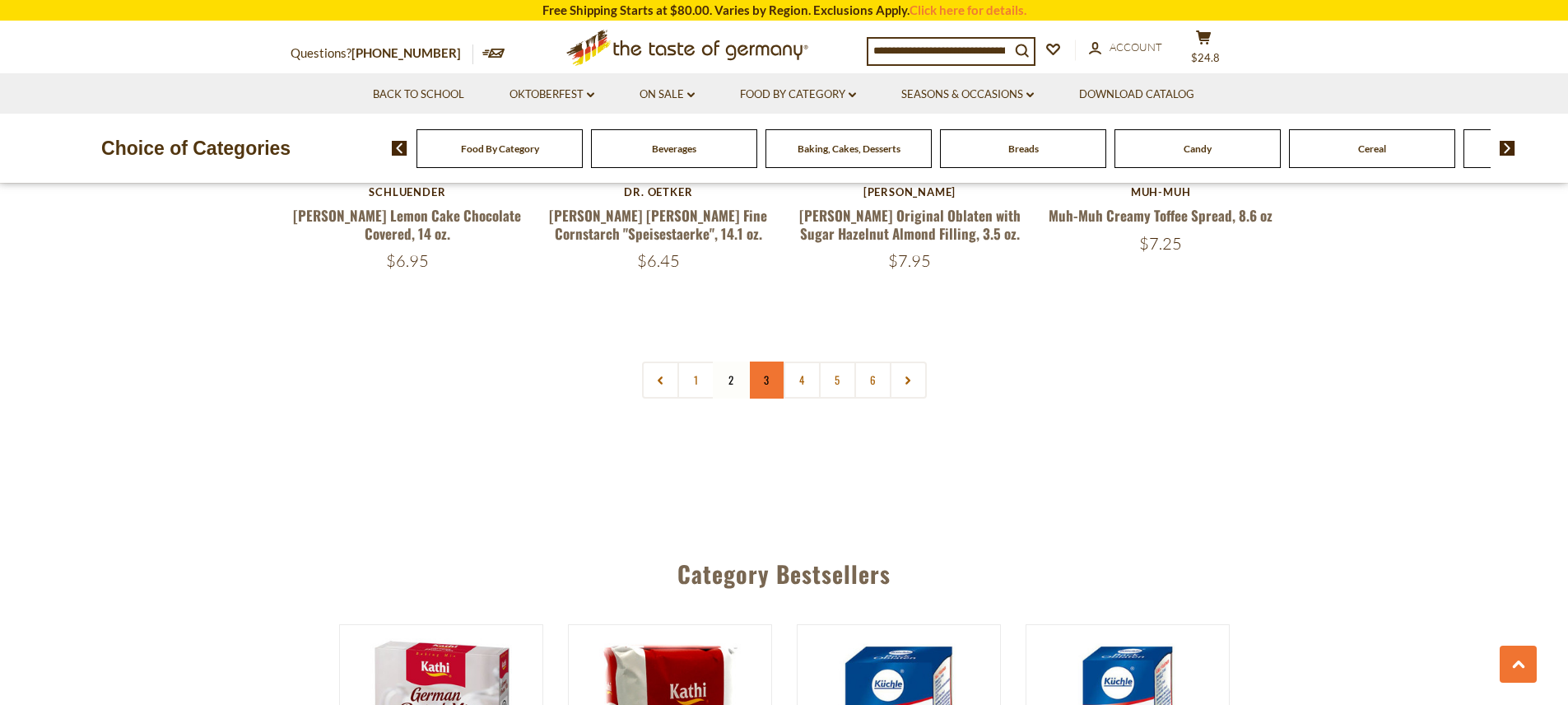
click at [763, 398] on link "3" at bounding box center [766, 379] width 37 height 37
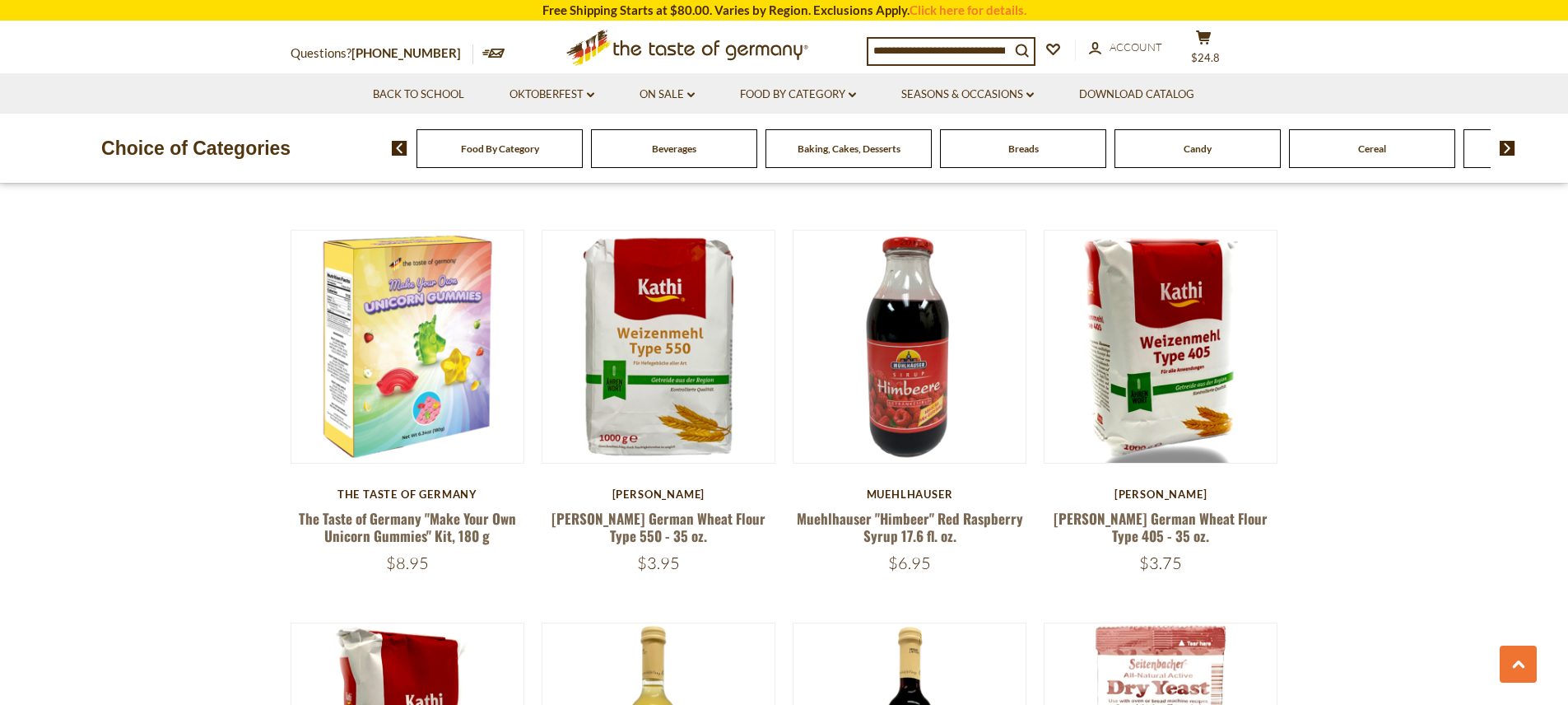
scroll to position [1341, 0]
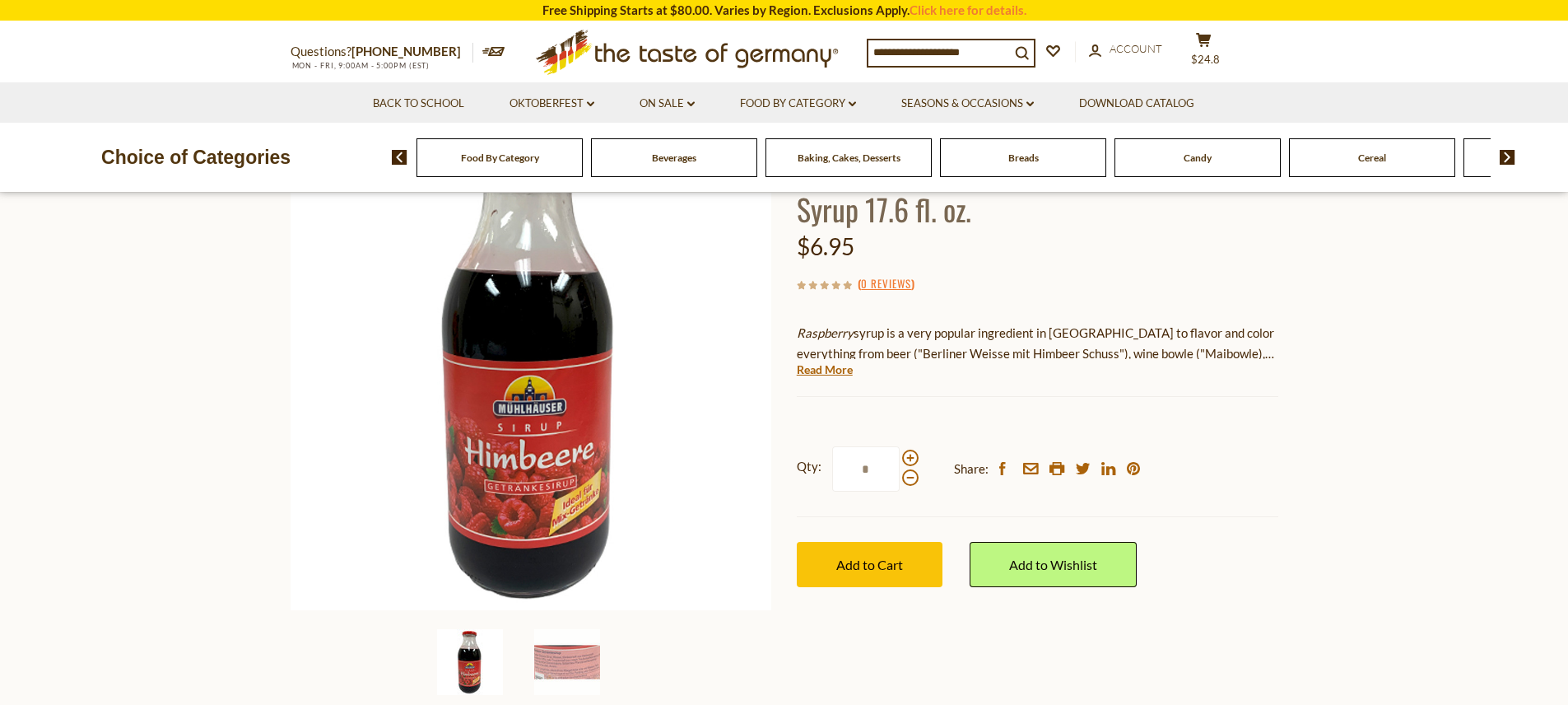
scroll to position [200, 0]
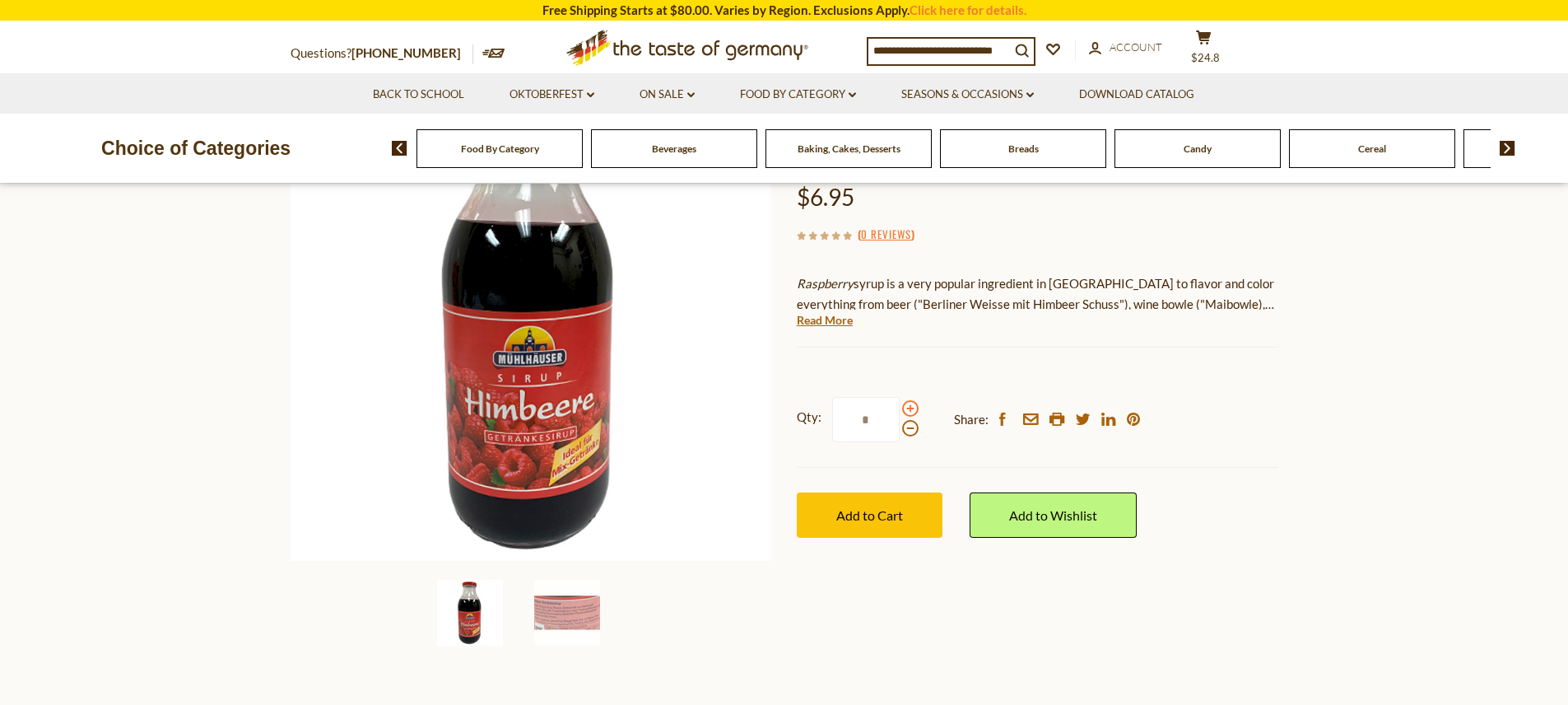
click at [915, 417] on span at bounding box center [910, 408] width 17 height 17
click at [899, 442] on input "*" at bounding box center [866, 419] width 68 height 46
click at [914, 436] on span at bounding box center [910, 428] width 17 height 17
click at [899, 442] on input "*" at bounding box center [866, 419] width 68 height 46
type input "*"
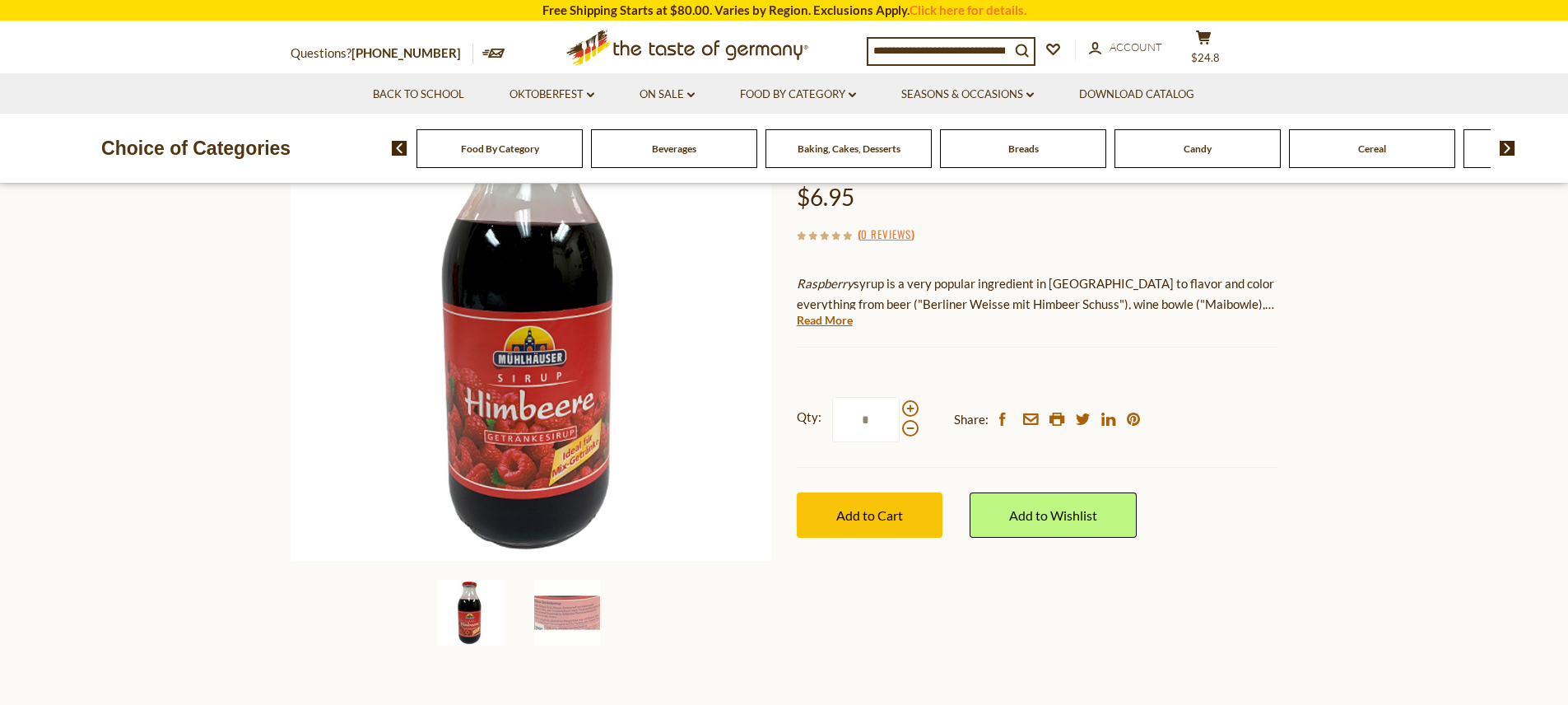
click at [882, 442] on input "*" at bounding box center [866, 419] width 68 height 46
type input "*"
click at [897, 523] on span "Add to Cart" at bounding box center [870, 514] width 67 height 16
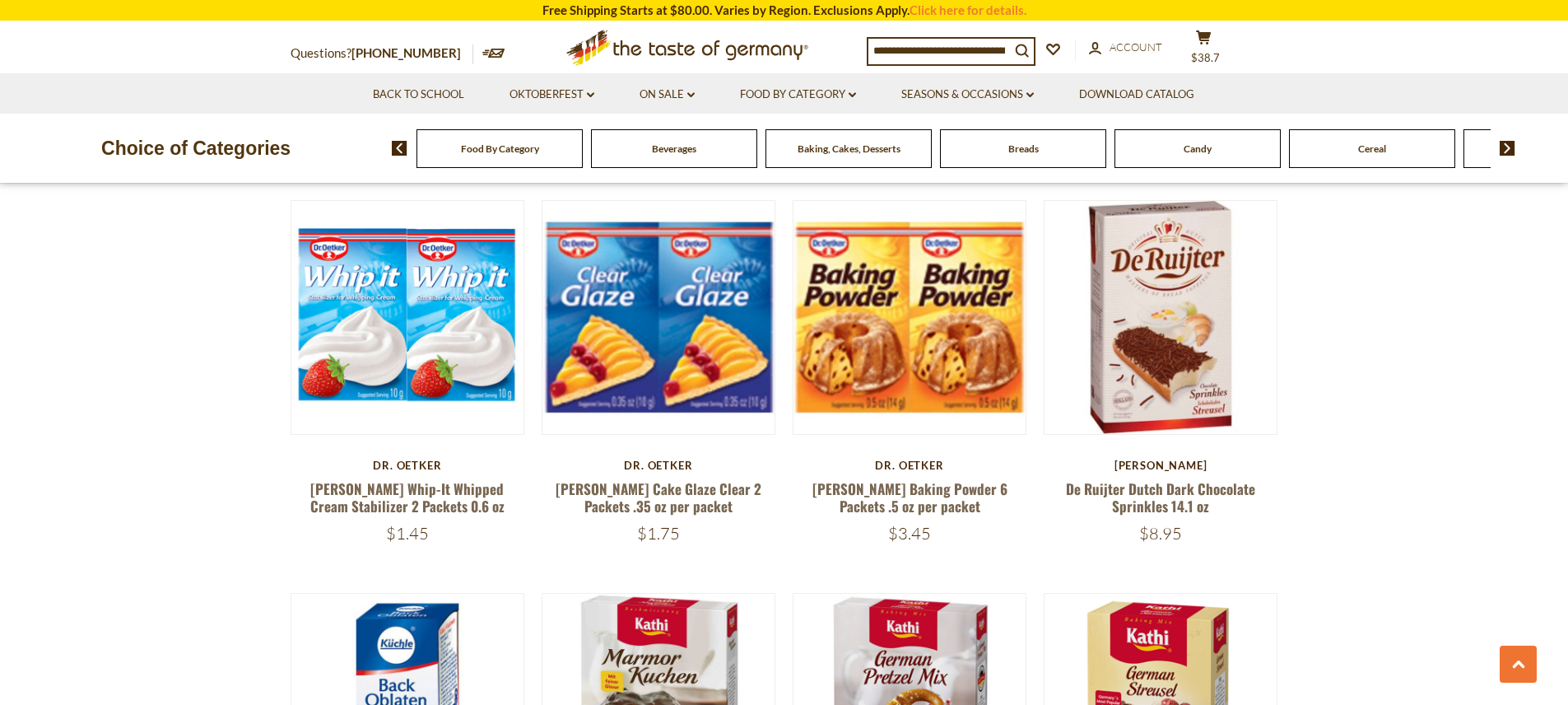
scroll to position [3206, 0]
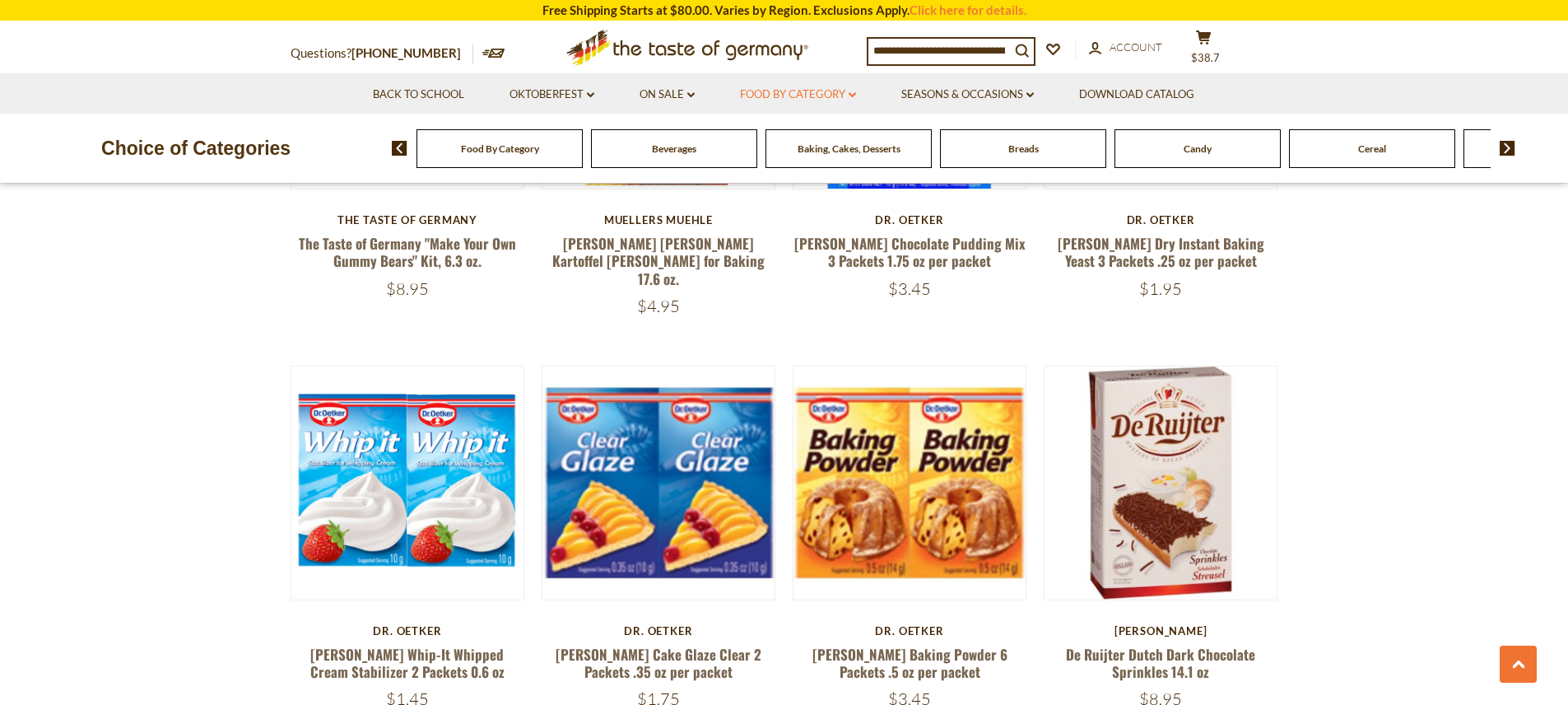
click at [847, 91] on link "Food By Category dropdown_arrow" at bounding box center [798, 94] width 116 height 18
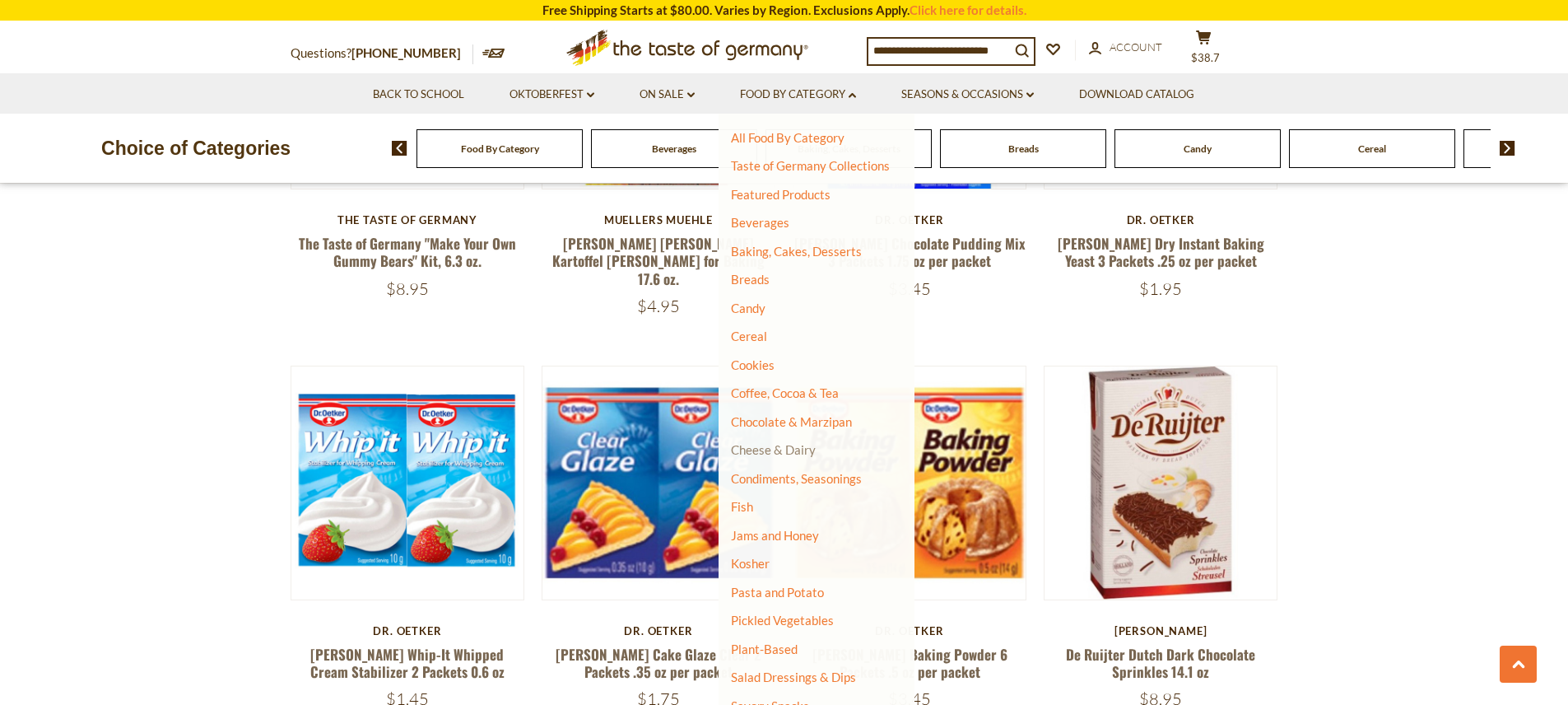
click at [798, 452] on link "Cheese & Dairy" at bounding box center [773, 449] width 85 height 15
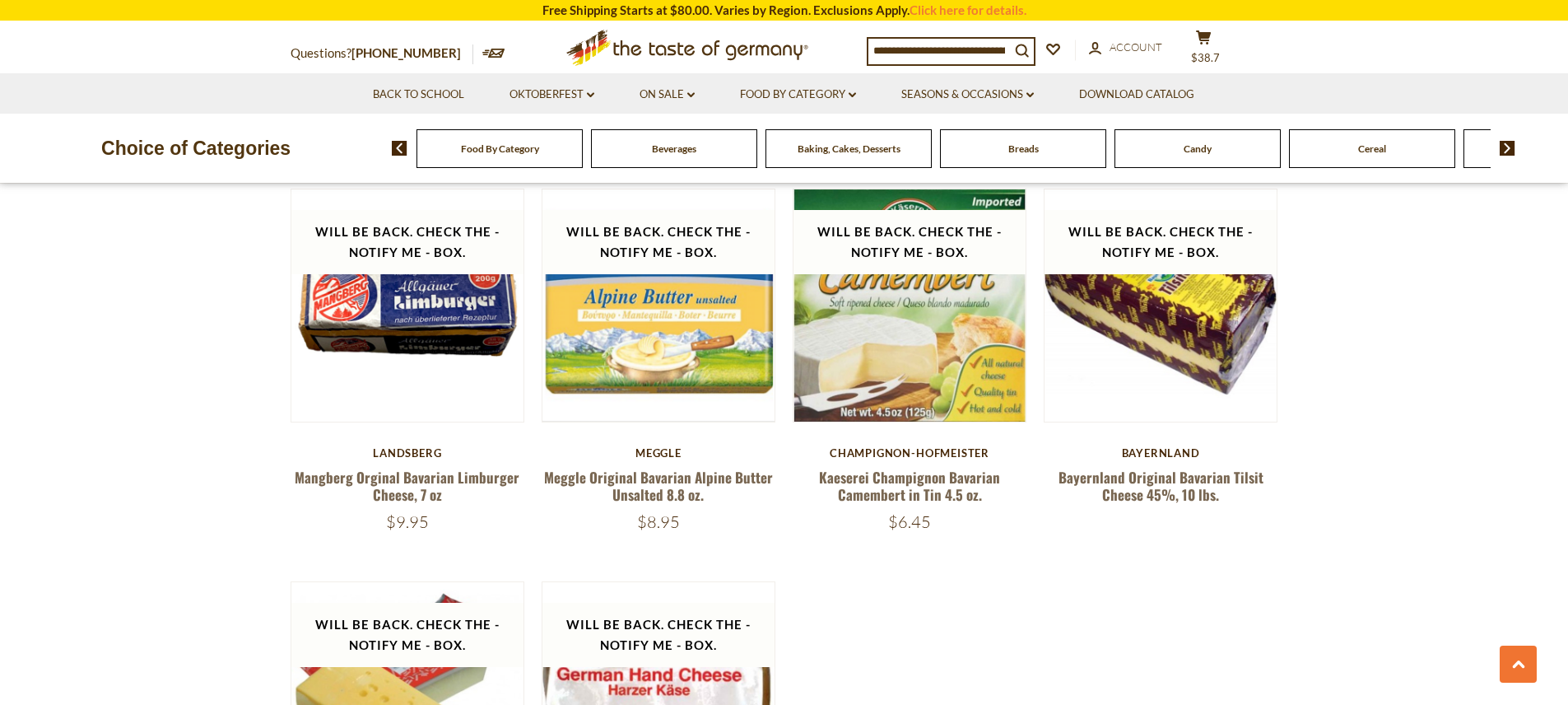
scroll to position [1831, 0]
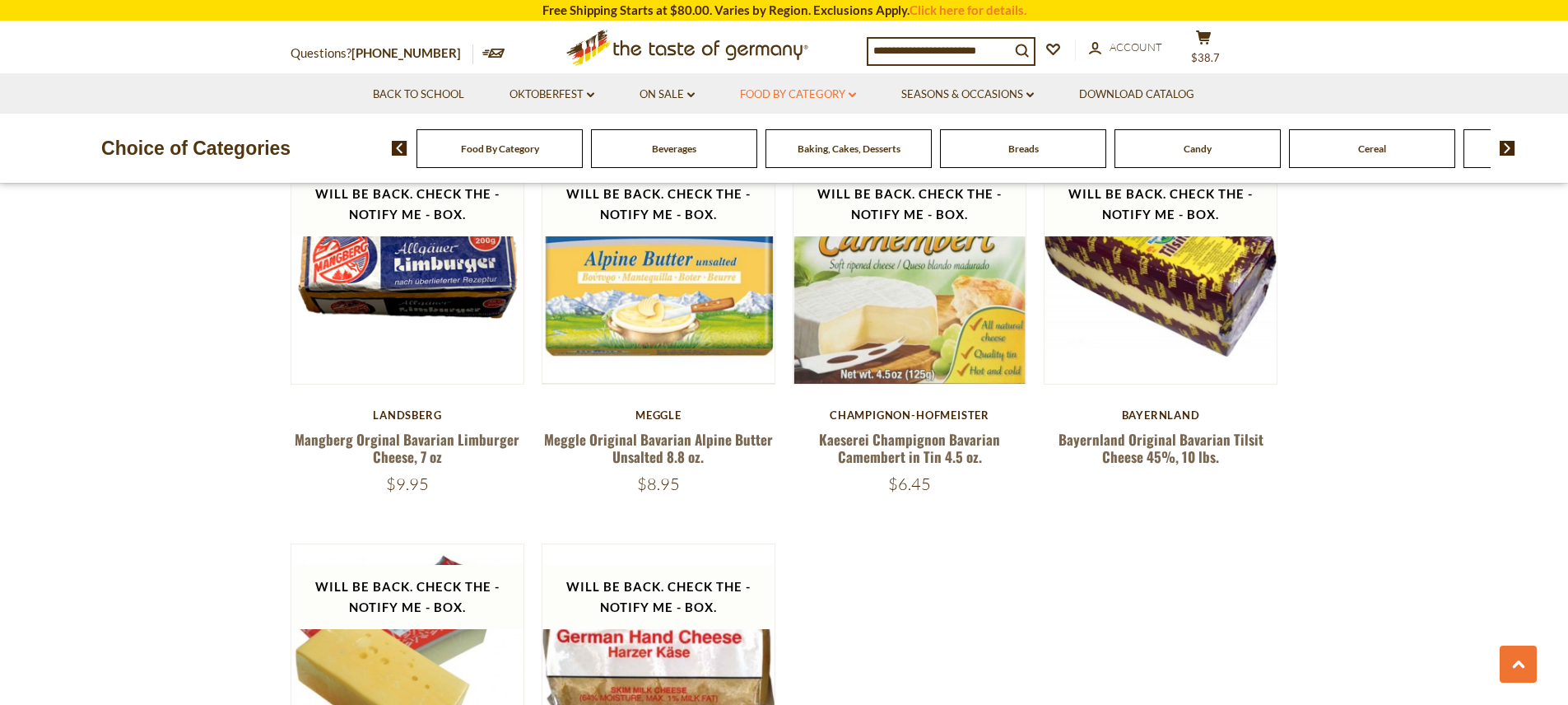
click at [818, 96] on link "Food By Category dropdown_arrow" at bounding box center [798, 94] width 116 height 18
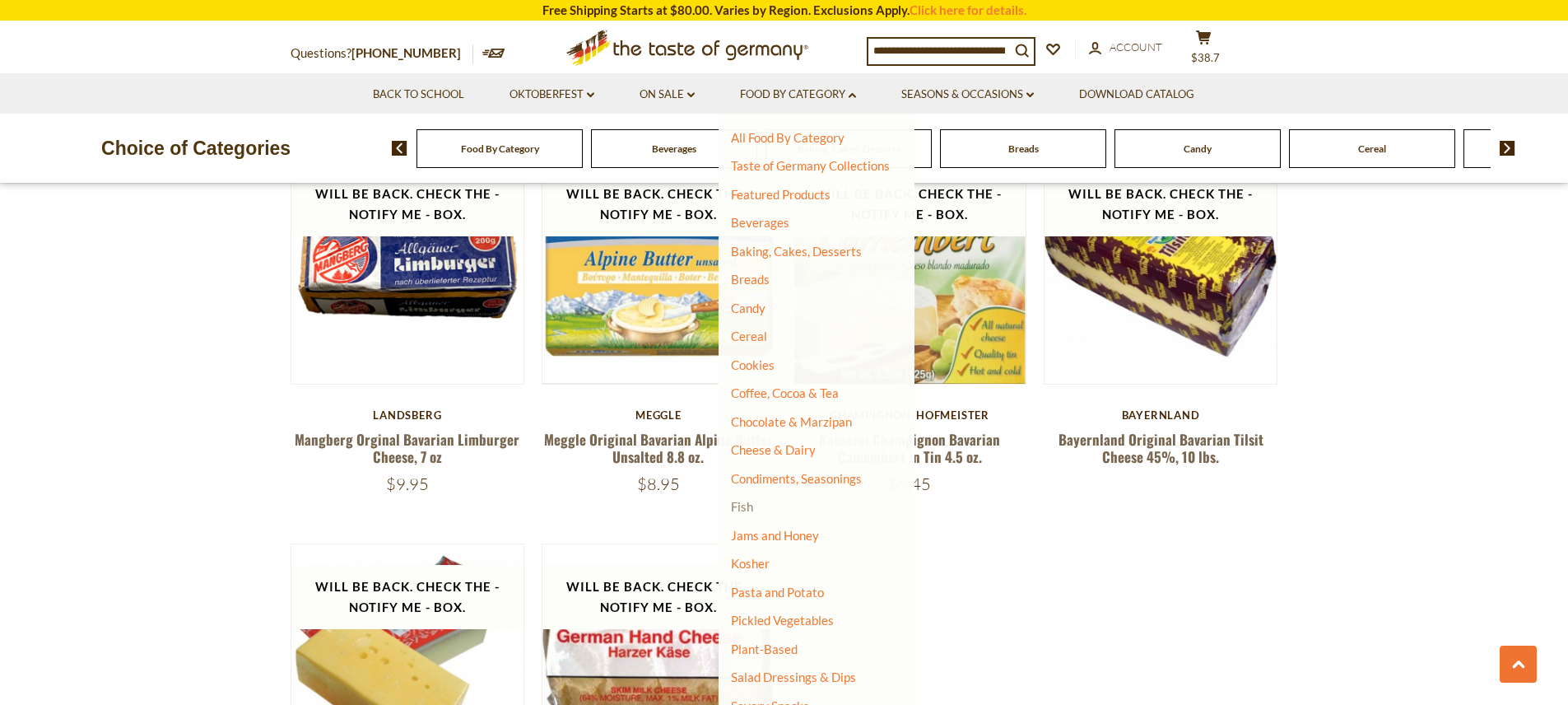
click at [748, 512] on link "Fish" at bounding box center [742, 506] width 22 height 15
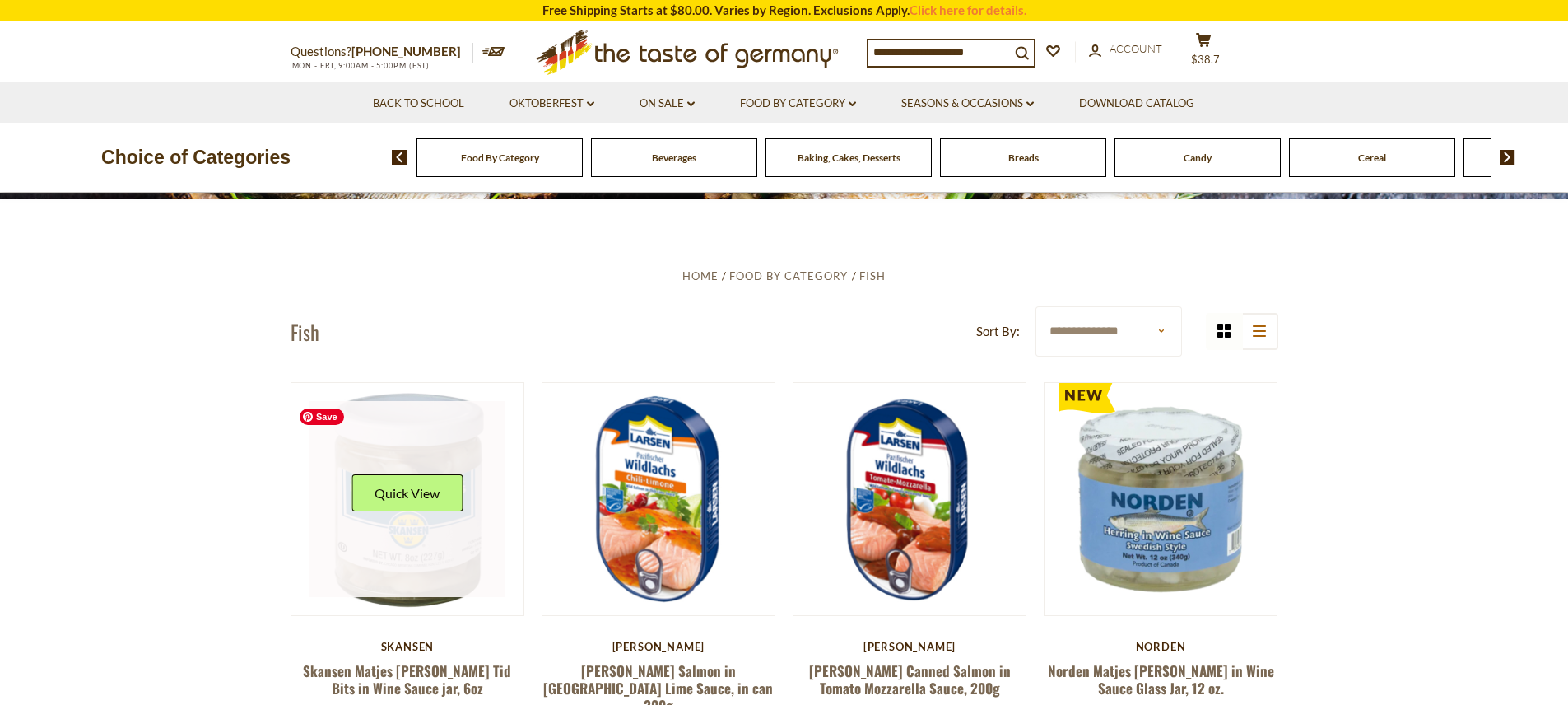
scroll to position [442, 0]
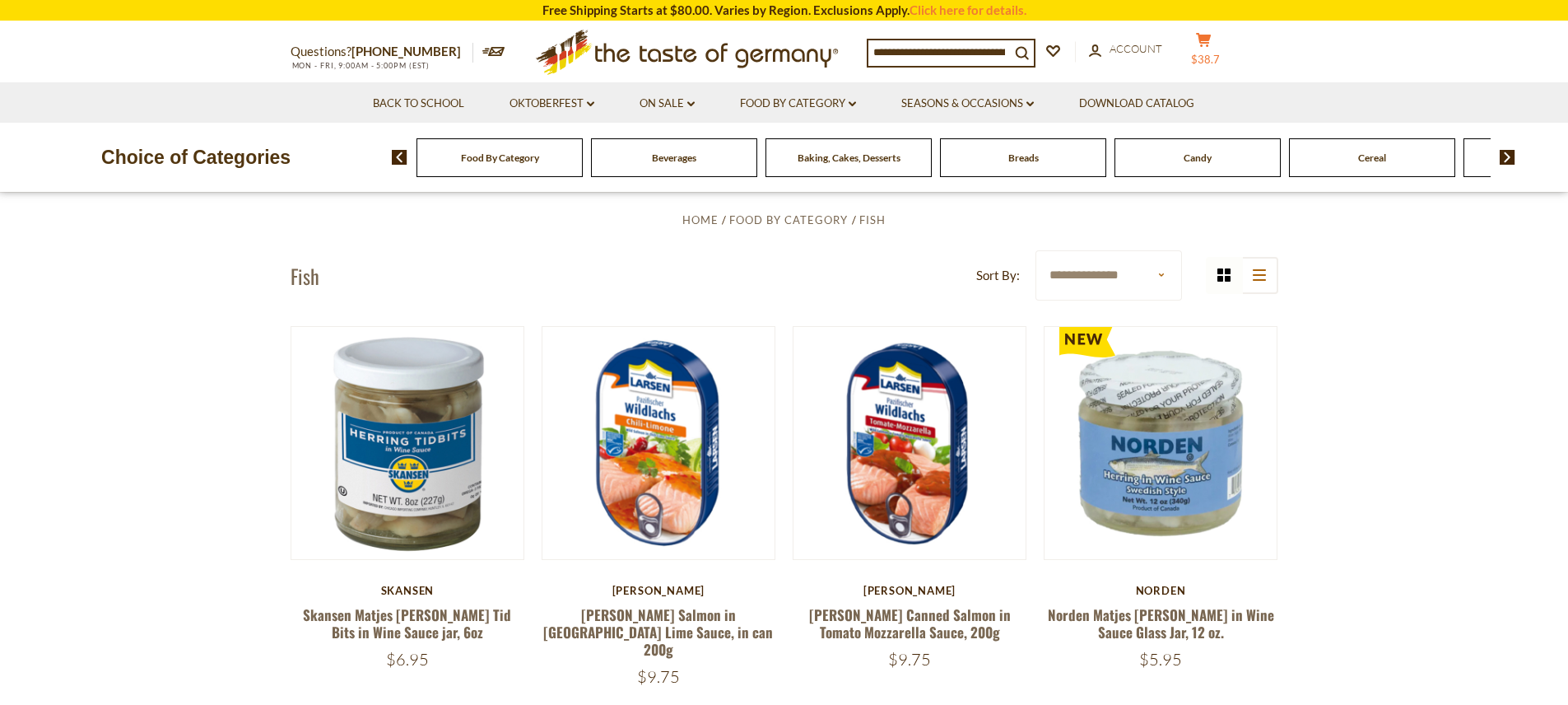
click at [1219, 53] on span "$38.7" at bounding box center [1205, 60] width 29 height 13
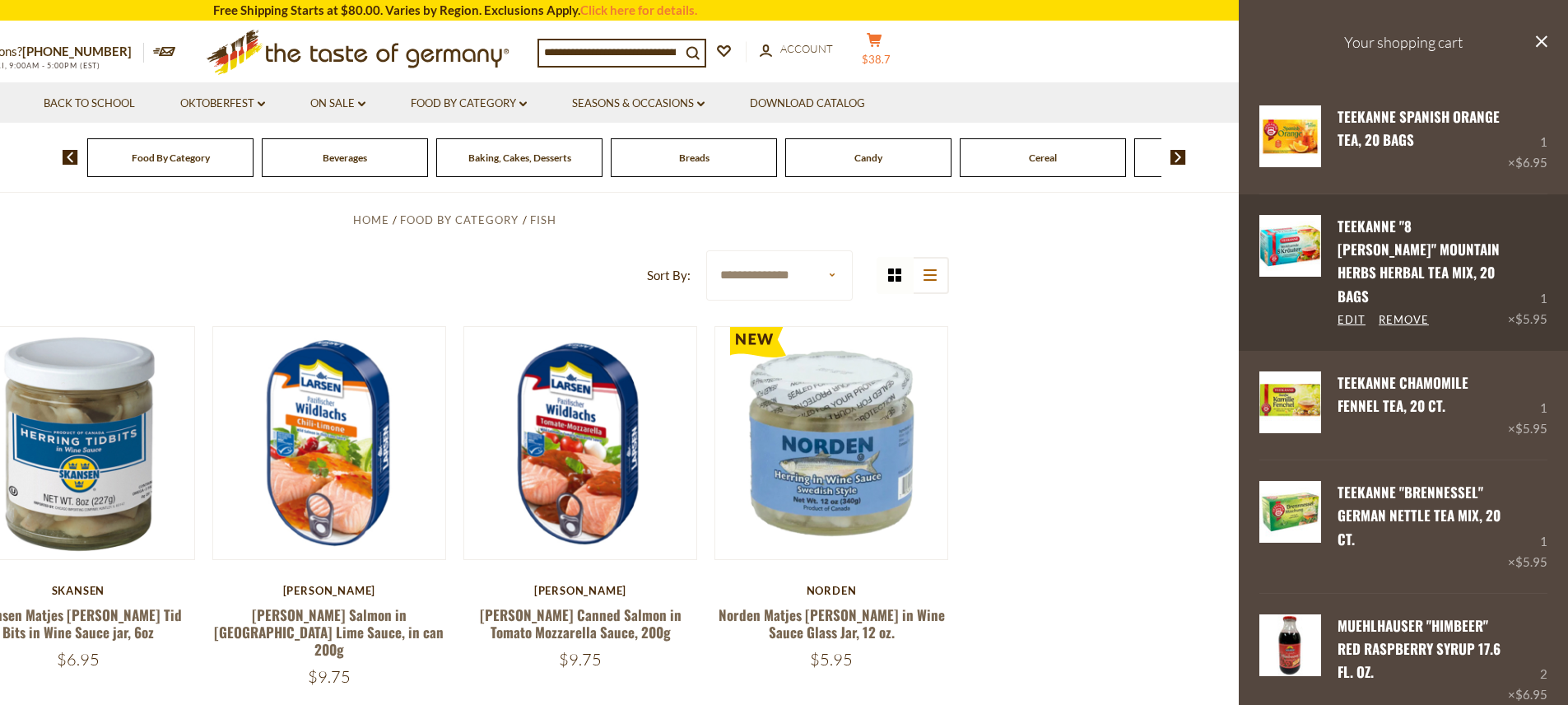
scroll to position [176, 0]
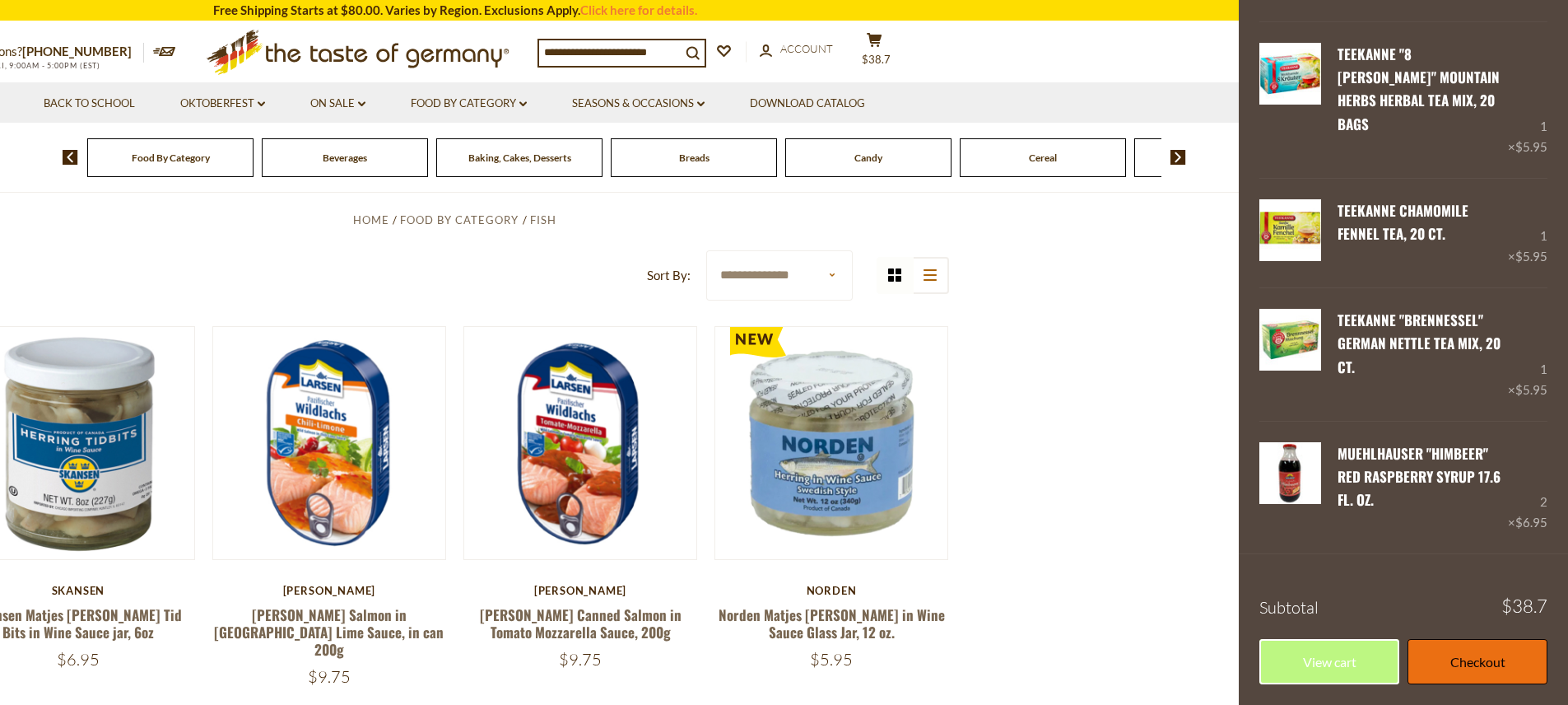
click at [1463, 661] on link "Checkout" at bounding box center [1477, 661] width 140 height 46
